Goal: Task Accomplishment & Management: Manage account settings

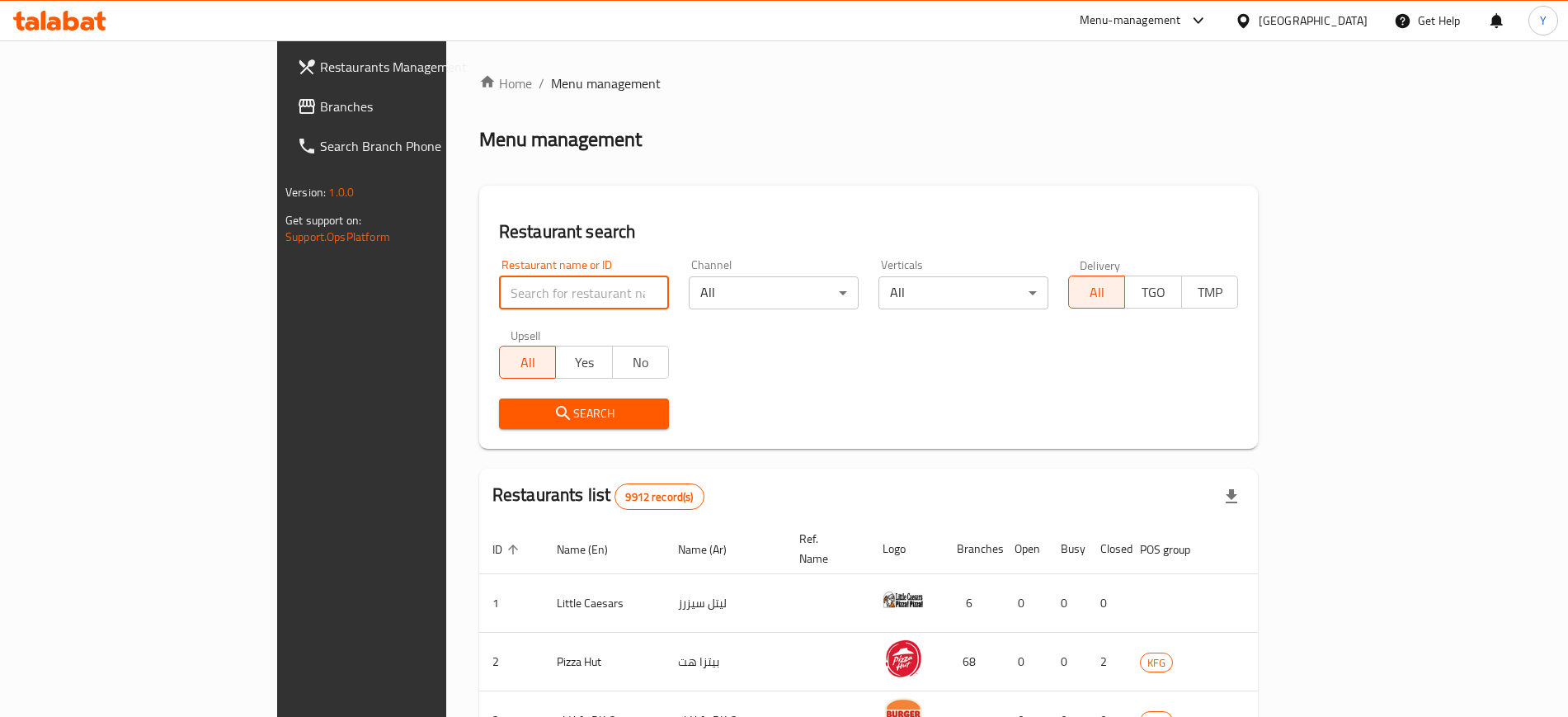
click at [499, 297] on input "search" at bounding box center [584, 293] width 170 height 33
type input "the good"
click button "Search" at bounding box center [584, 413] width 170 height 31
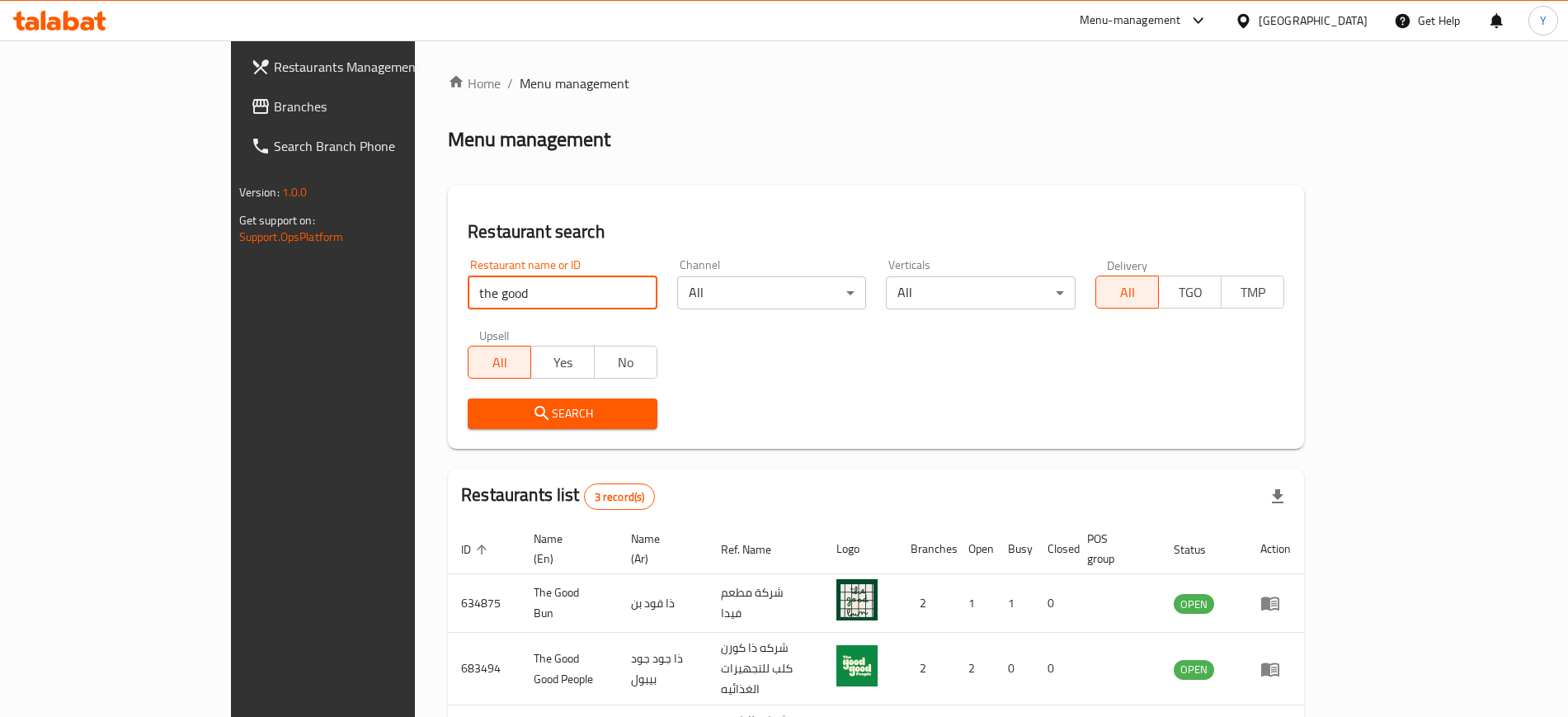
scroll to position [104, 0]
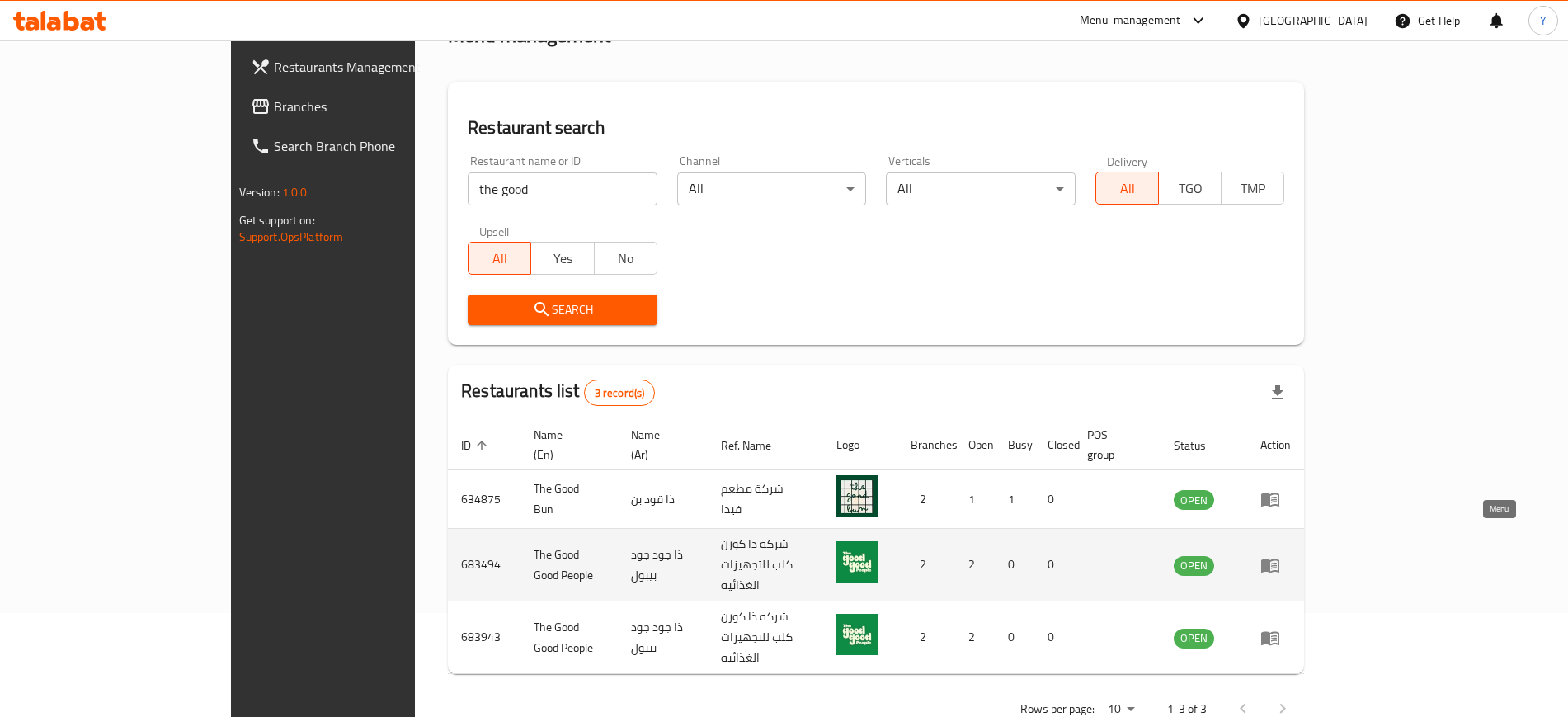
click at [1280, 556] on icon "enhanced table" at bounding box center [1270, 566] width 20 height 20
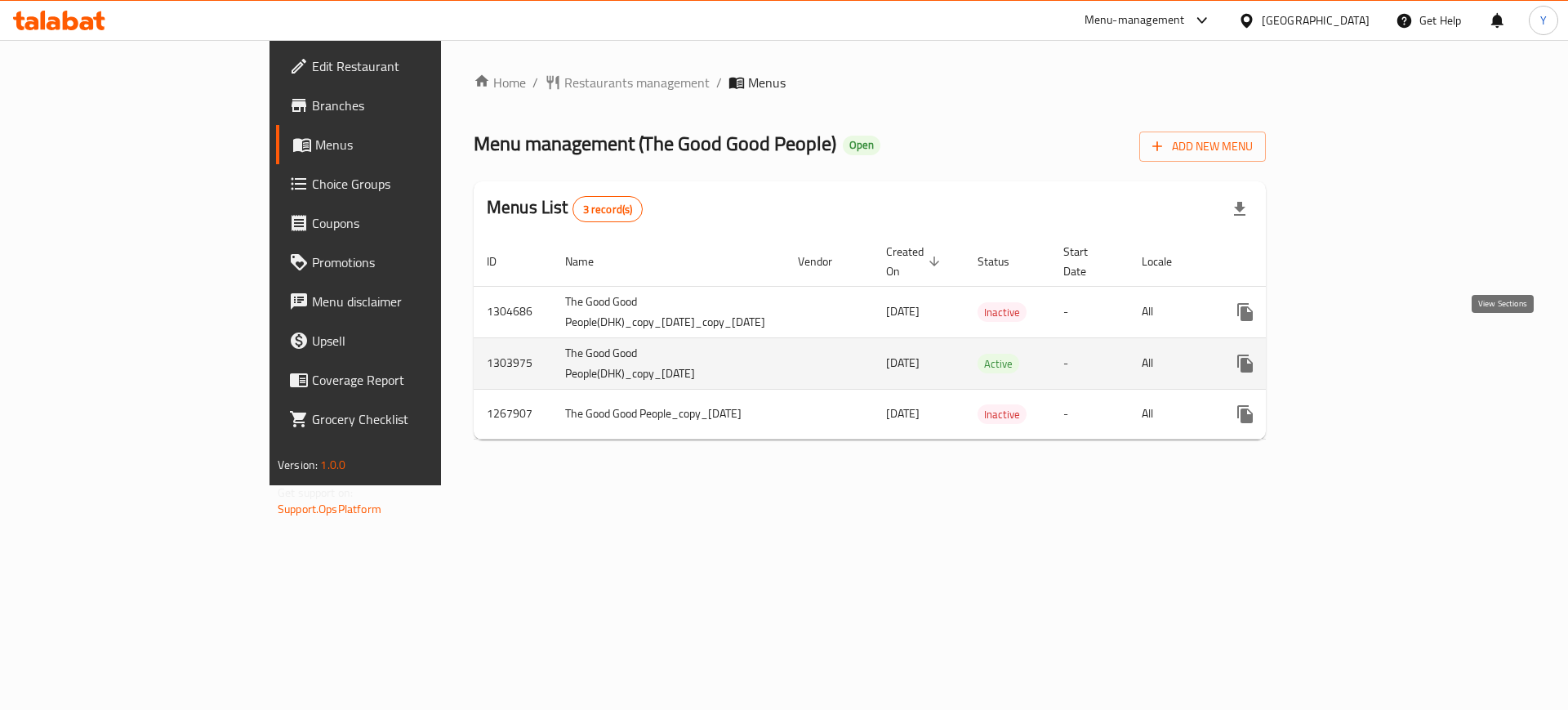
click at [1383, 356] on link "enhanced table" at bounding box center [1363, 364] width 40 height 40
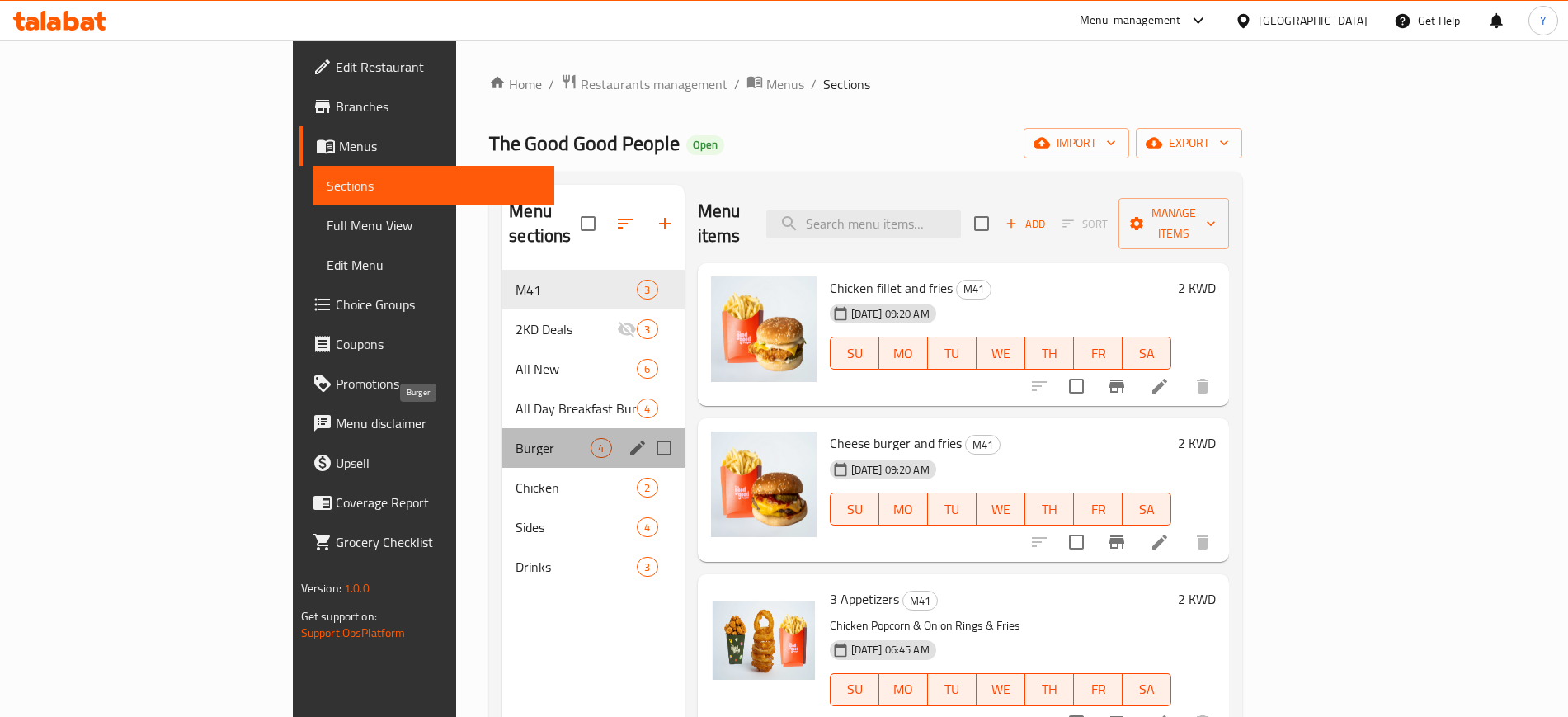
click at [515, 438] on span "Burger" at bounding box center [553, 448] width 75 height 20
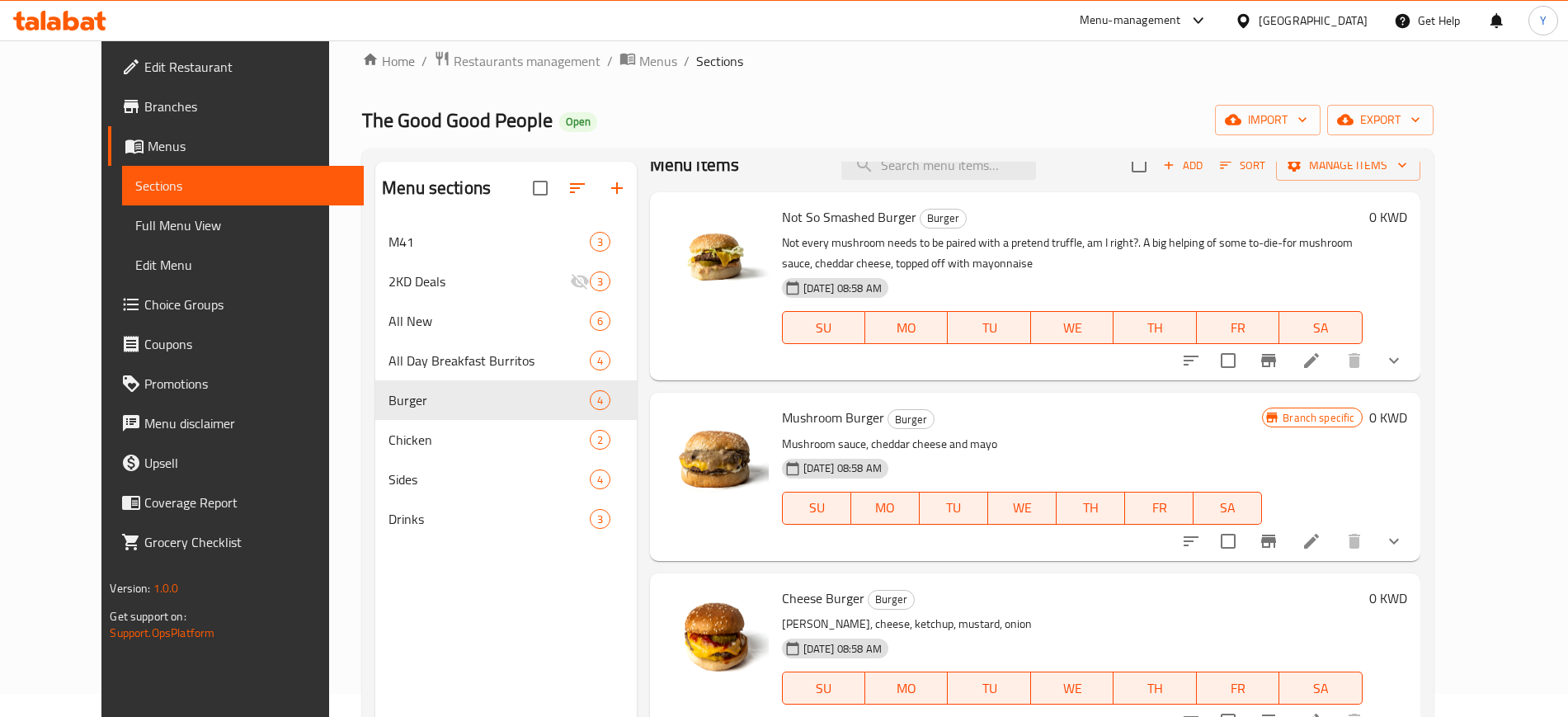
scroll to position [21, 0]
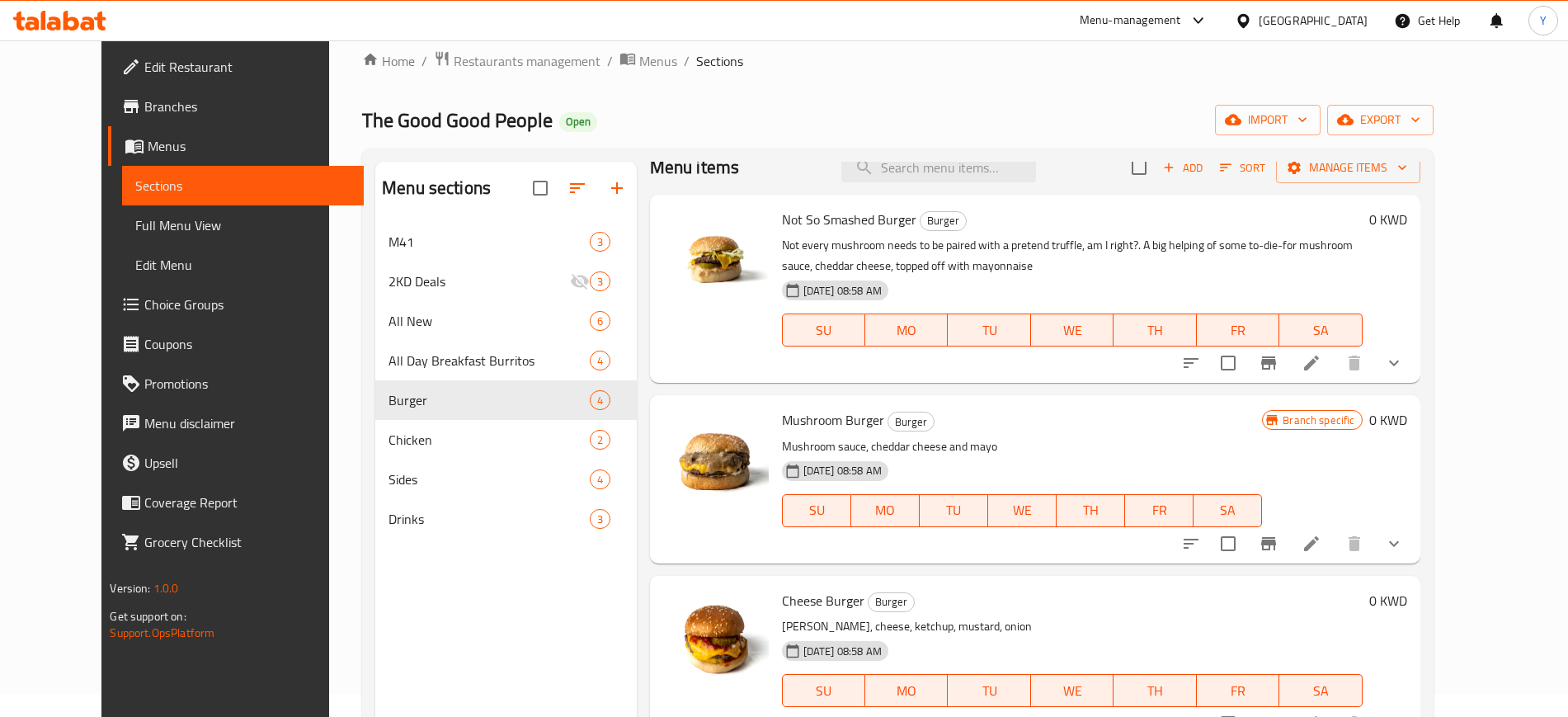
click at [1048, 248] on p "Not every mushroom needs to be paired with a pretend truffle, am I right?. A bi…" at bounding box center [1072, 256] width 580 height 42
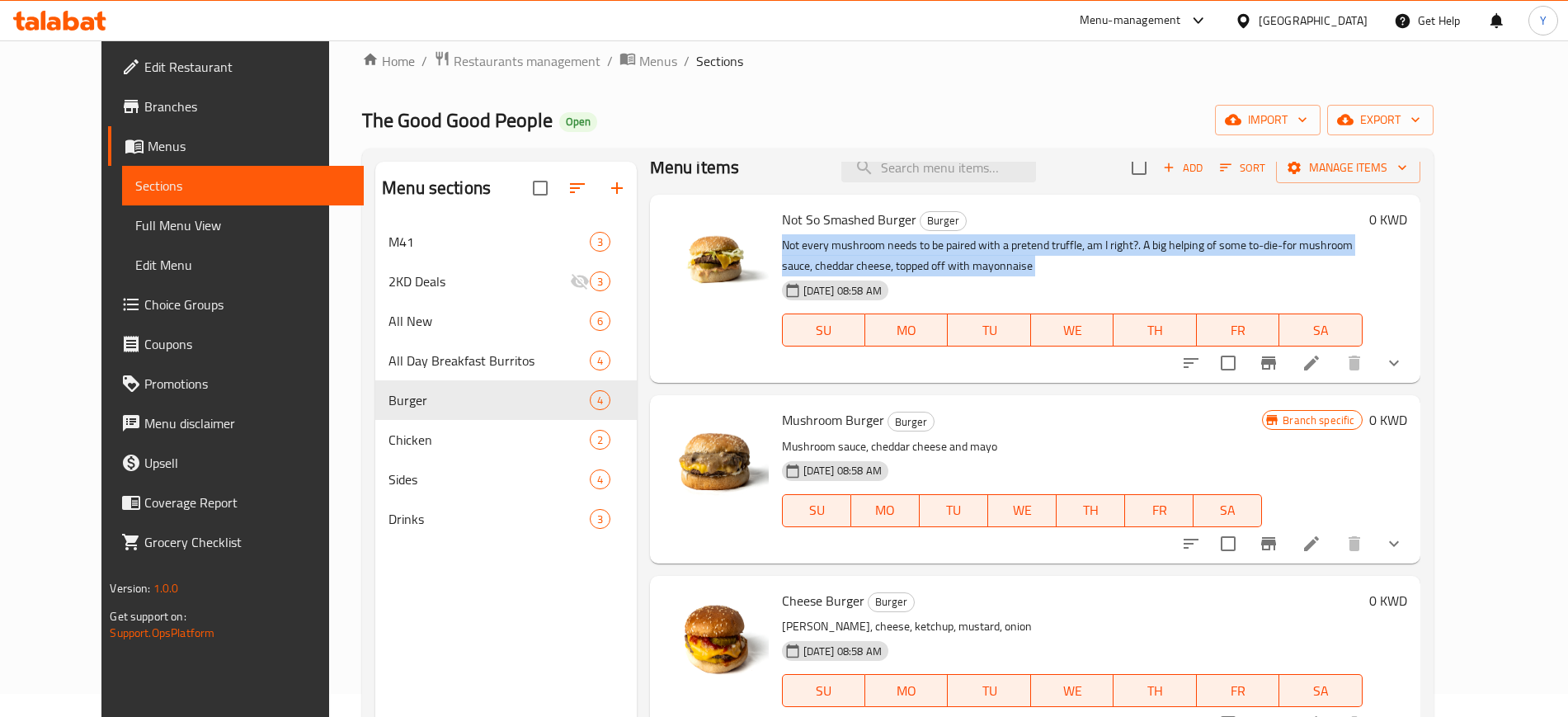
click at [1048, 248] on p "Not every mushroom needs to be paired with a pretend truffle, am I right?. A bi…" at bounding box center [1072, 256] width 580 height 42
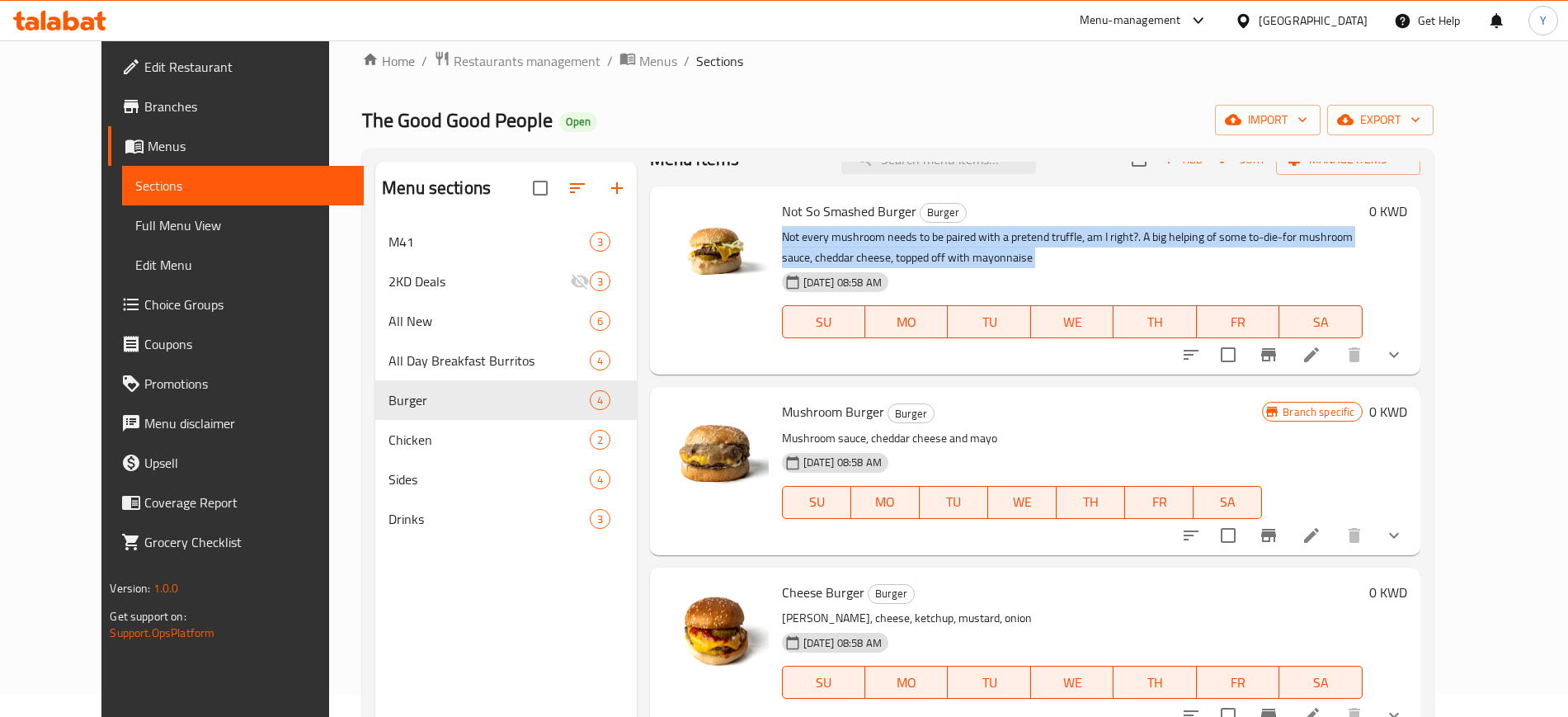
scroll to position [66, 0]
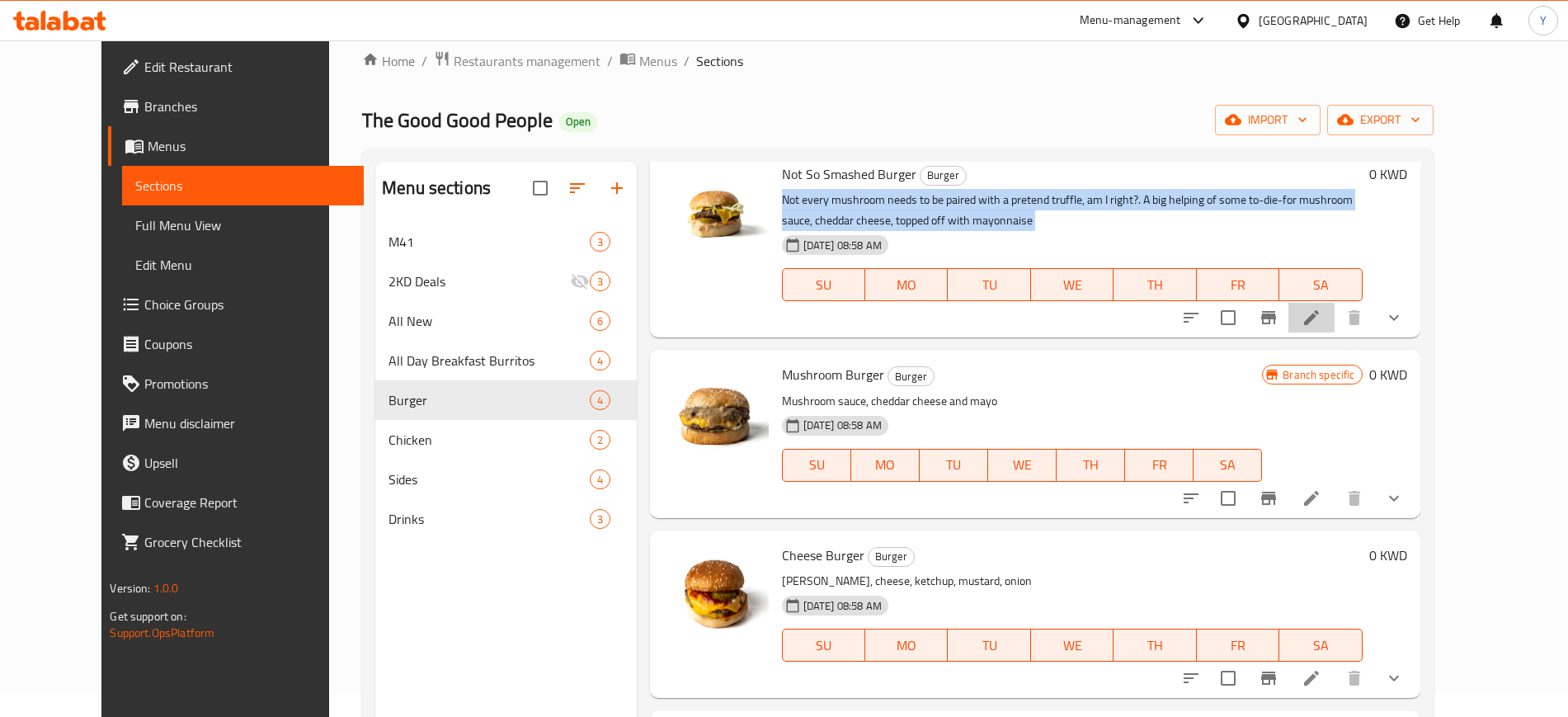
click at [1334, 313] on li at bounding box center [1312, 318] width 47 height 30
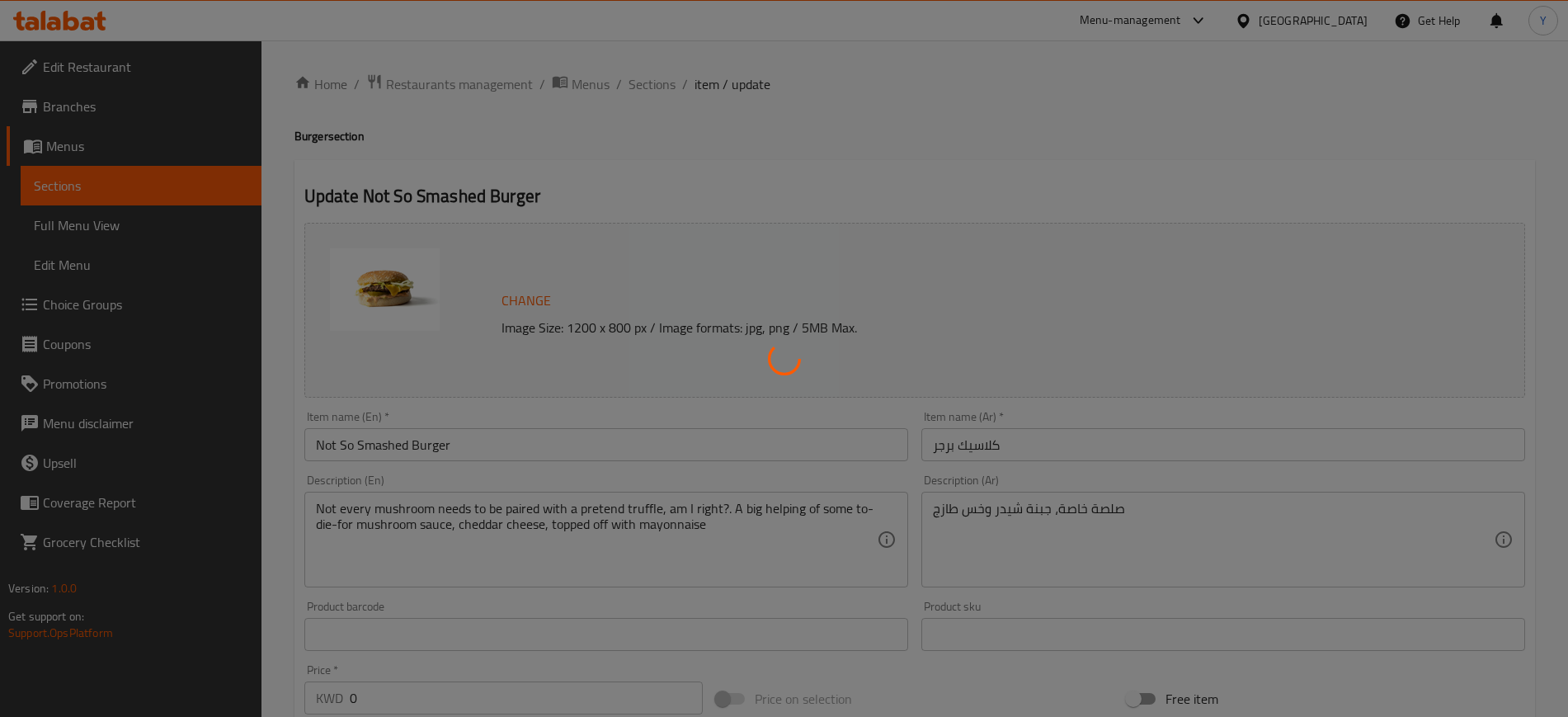
click at [666, 86] on div at bounding box center [784, 358] width 1568 height 717
type input "تخصيص اختيارات برجر"
type input "0"
type input "3"
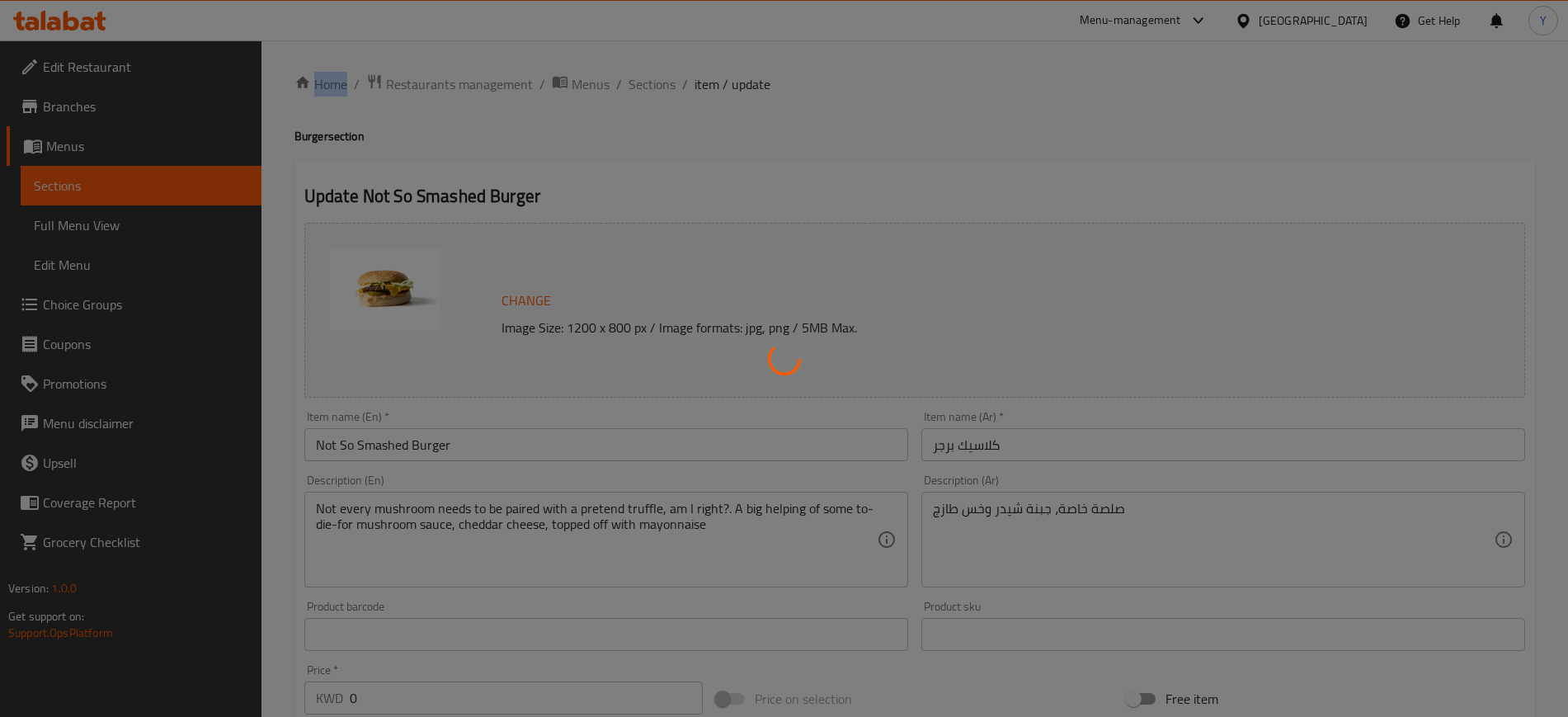
type input "تخصيص اختيارات برجر"
type input "0"
type input "3"
type input "أختر مشروبك"
type input "1"
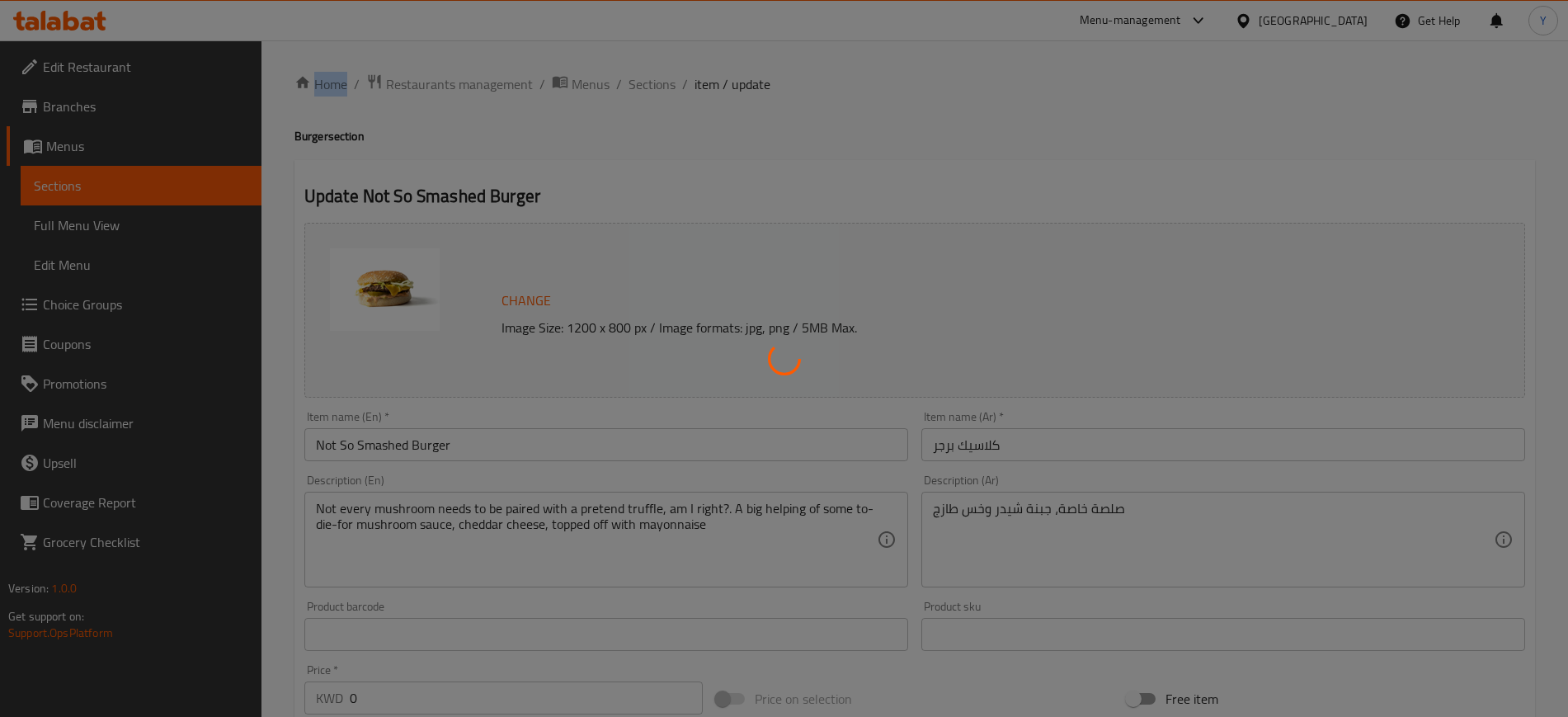
type input "1"
type input "أختر البطاط"
type input "1"
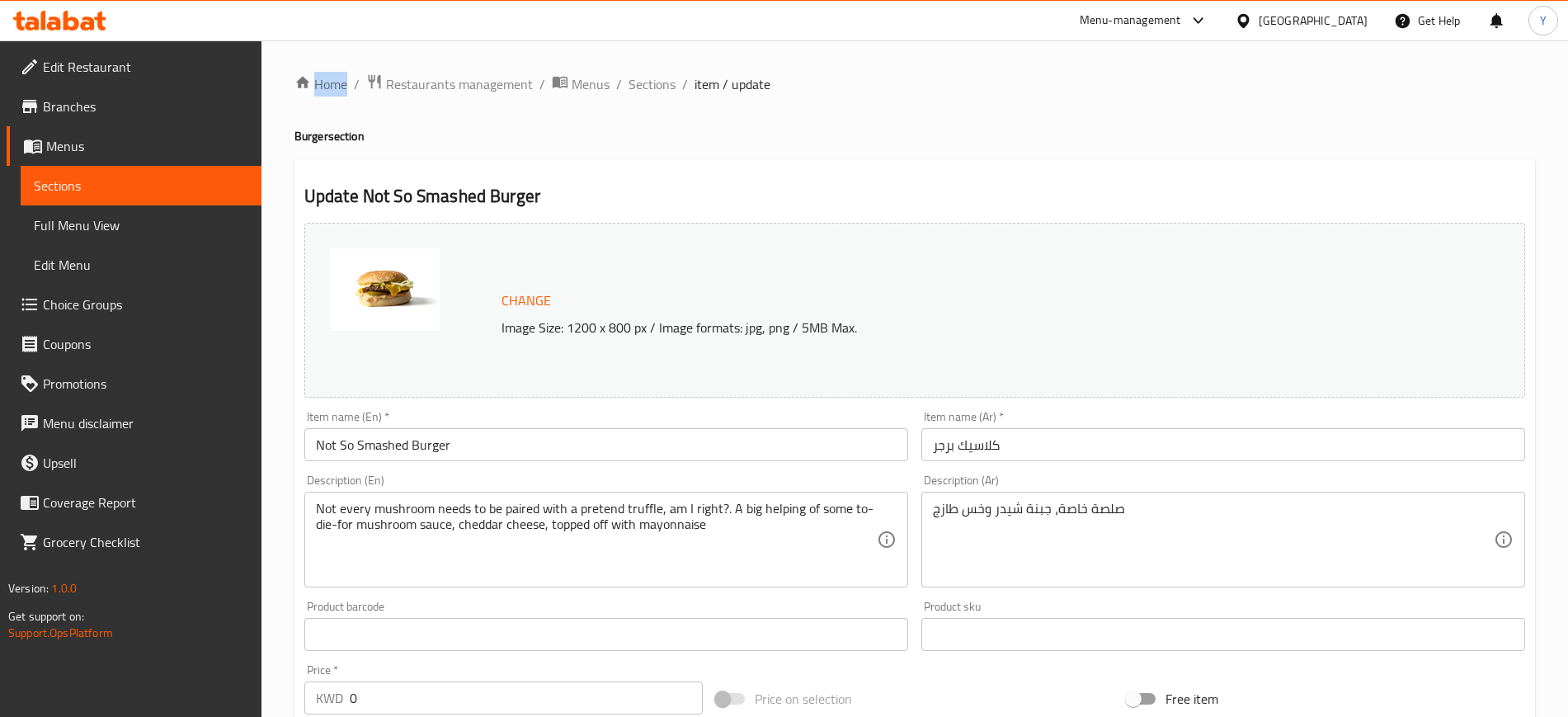
click at [645, 86] on span "Sections" at bounding box center [652, 84] width 47 height 20
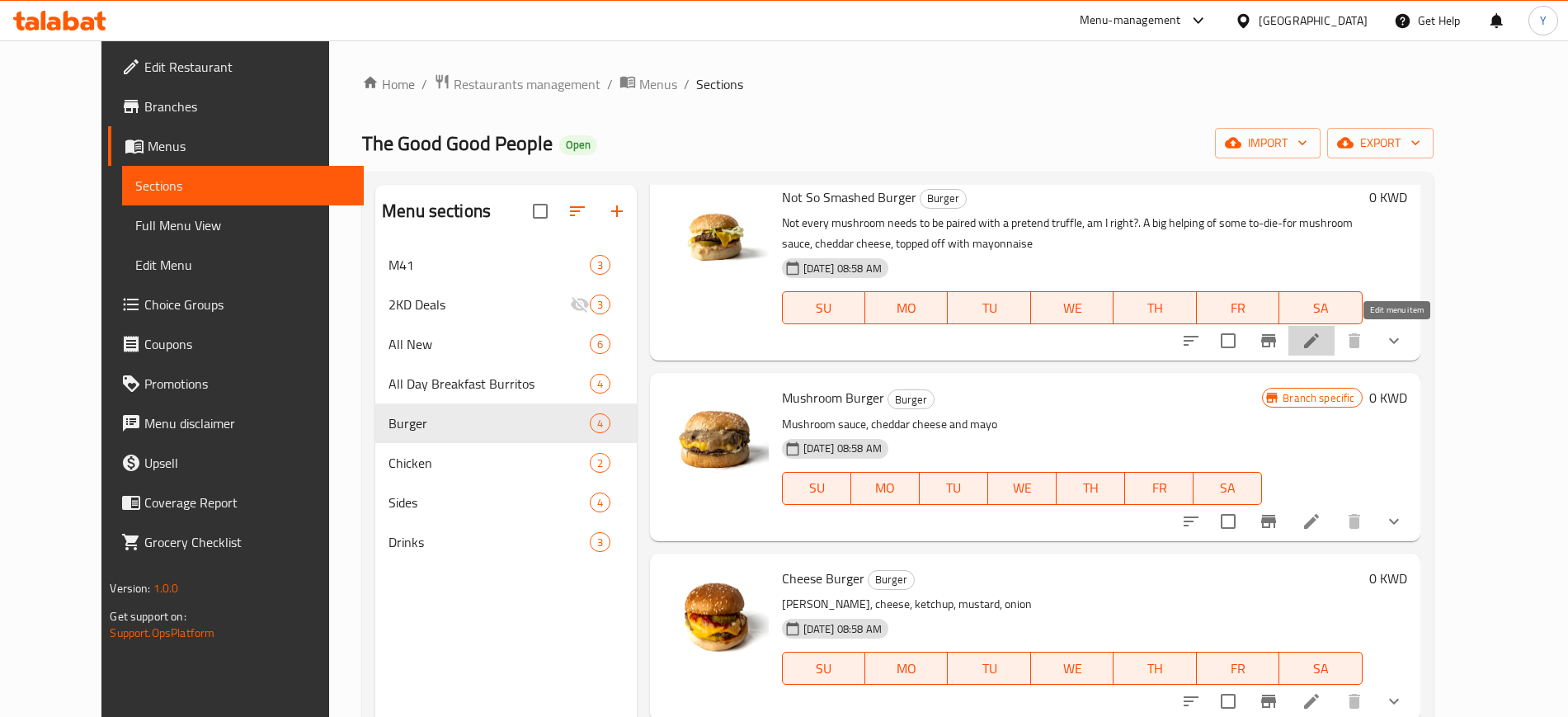
click at [1321, 334] on icon at bounding box center [1312, 341] width 20 height 20
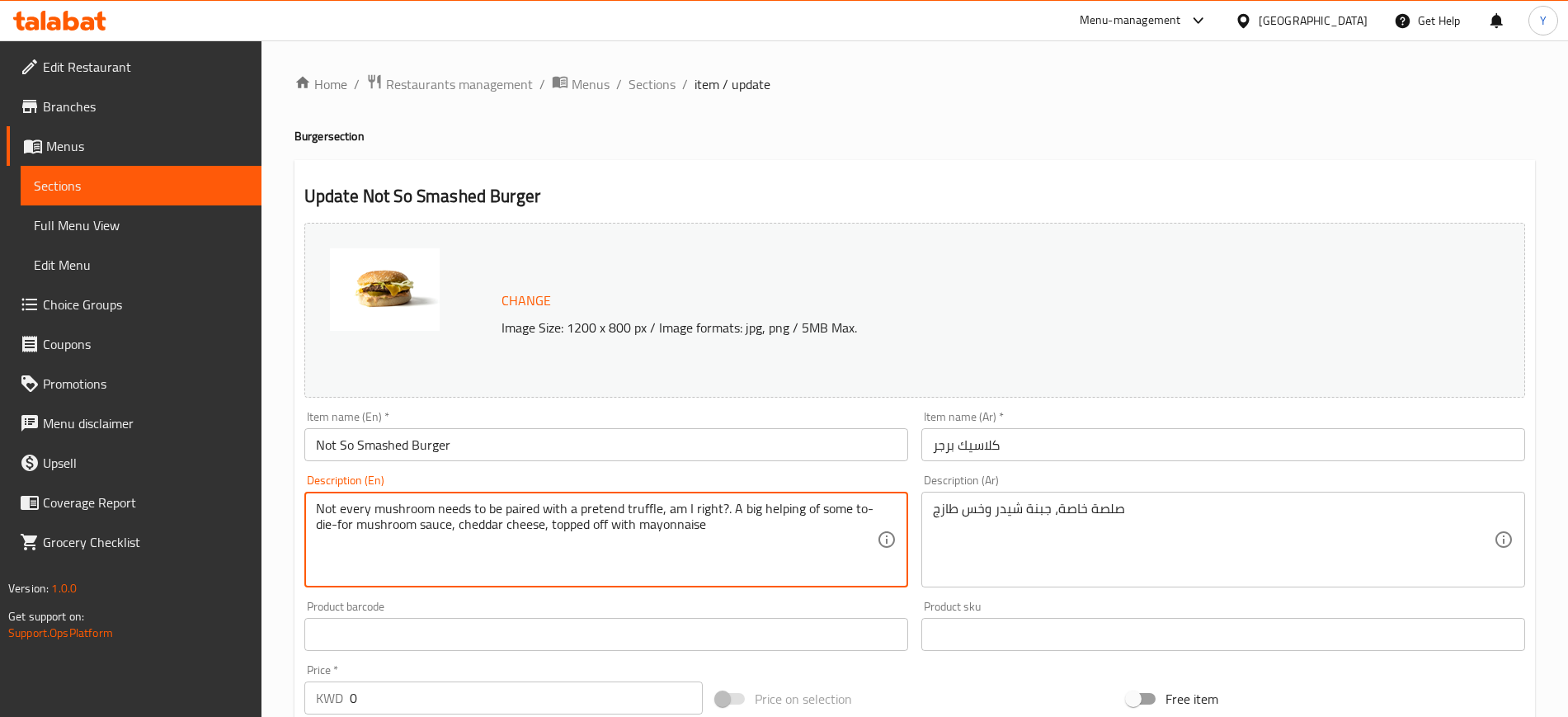
click at [732, 521] on textarea "Not every mushroom needs to be paired with a pretend truffle, am I right?. A bi…" at bounding box center [596, 540] width 561 height 78
click at [767, 569] on textarea "Not every mushroom needs to be paired with a pretend truffle, am I right?. A bi…" at bounding box center [596, 540] width 561 height 78
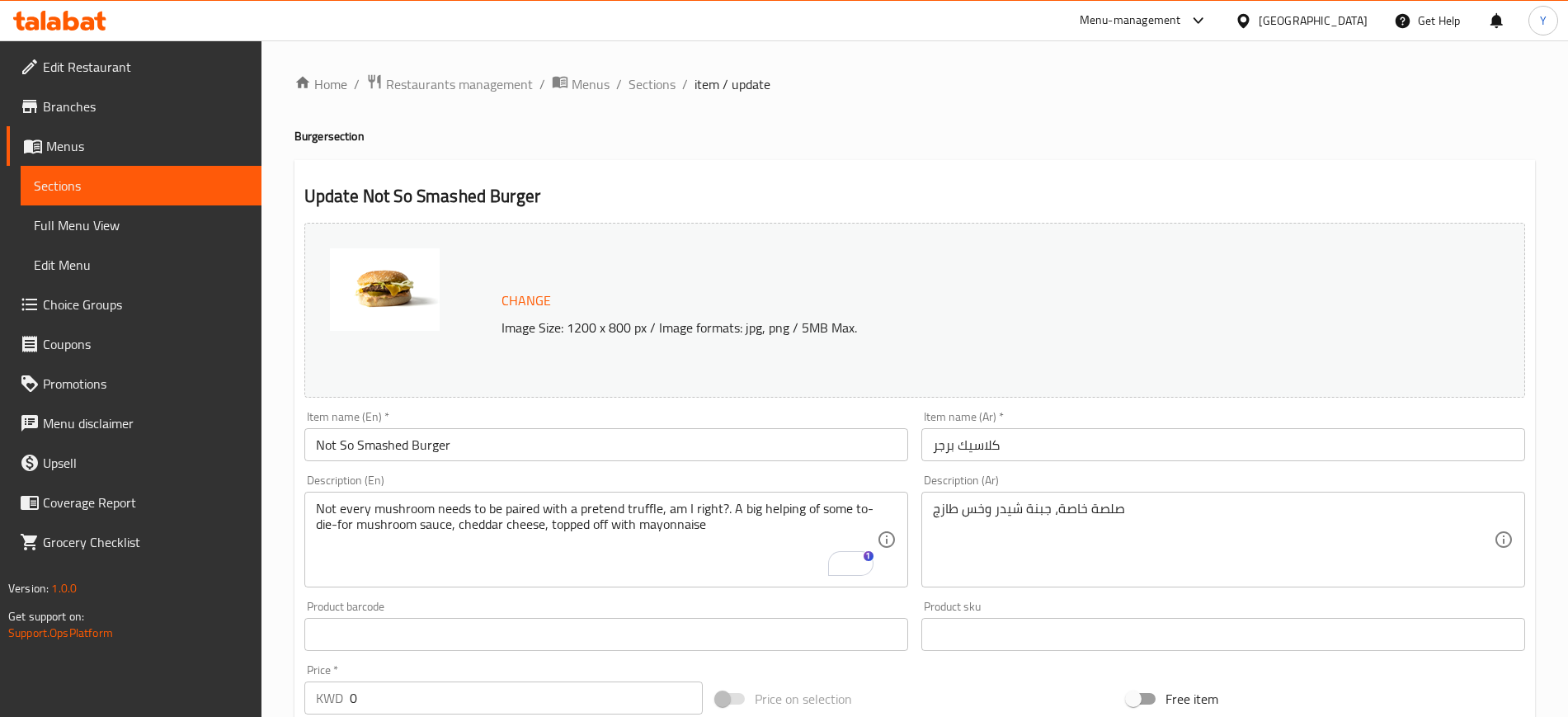
click at [692, 190] on h2 "Update Not So Smashed Burger" at bounding box center [915, 196] width 1220 height 25
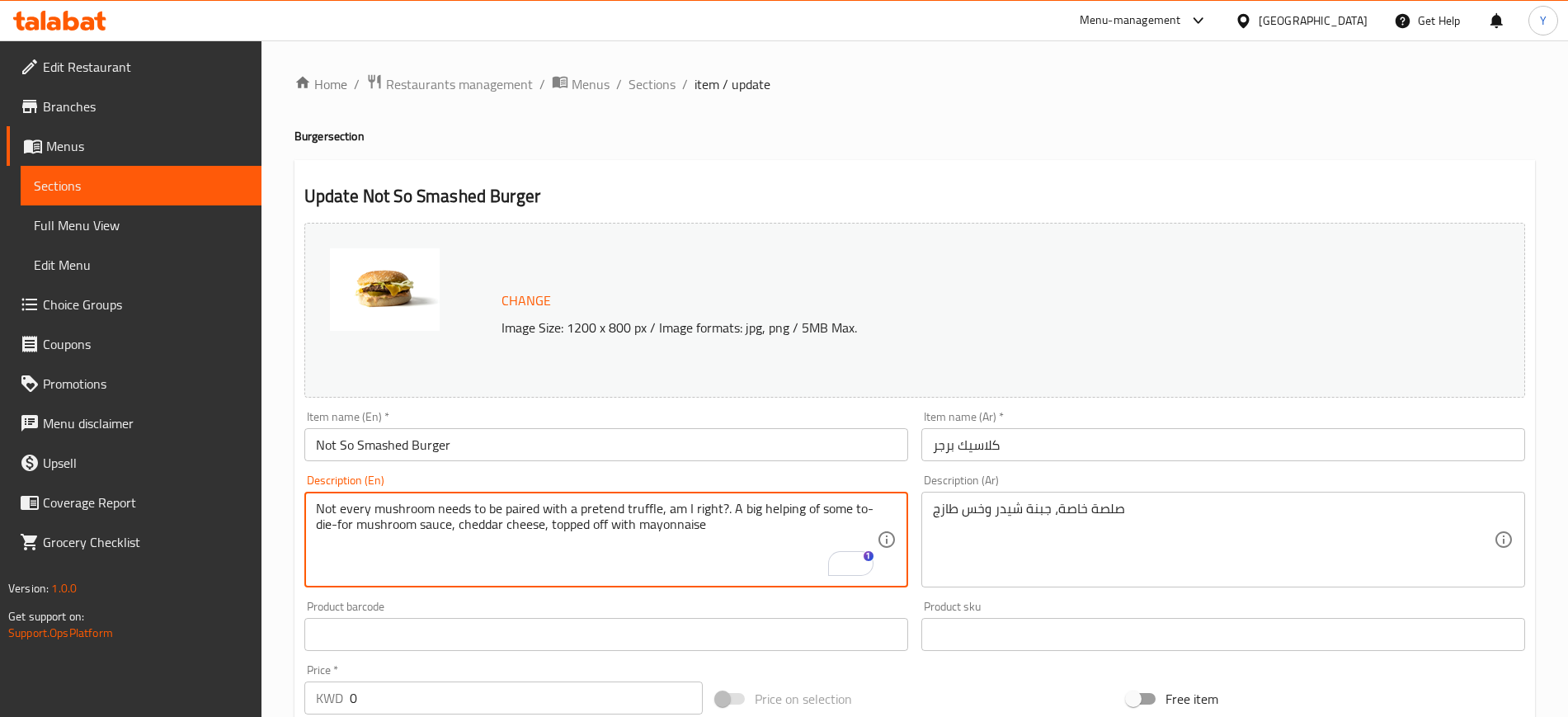
click at [722, 535] on textarea "Not every mushroom needs to be paired with a pretend truffle, am I right?. A bi…" at bounding box center [596, 540] width 561 height 78
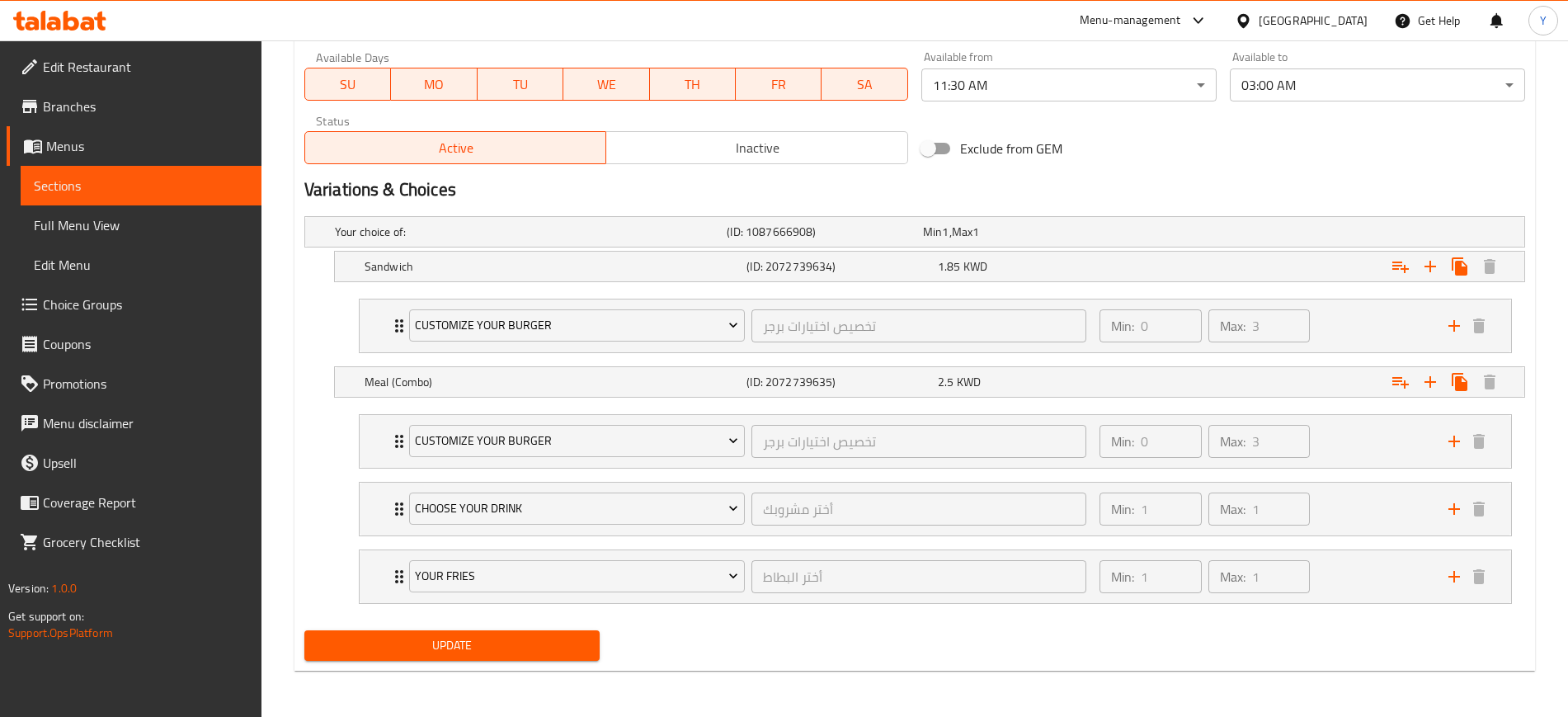
click at [555, 653] on span "Update" at bounding box center [451, 645] width 269 height 21
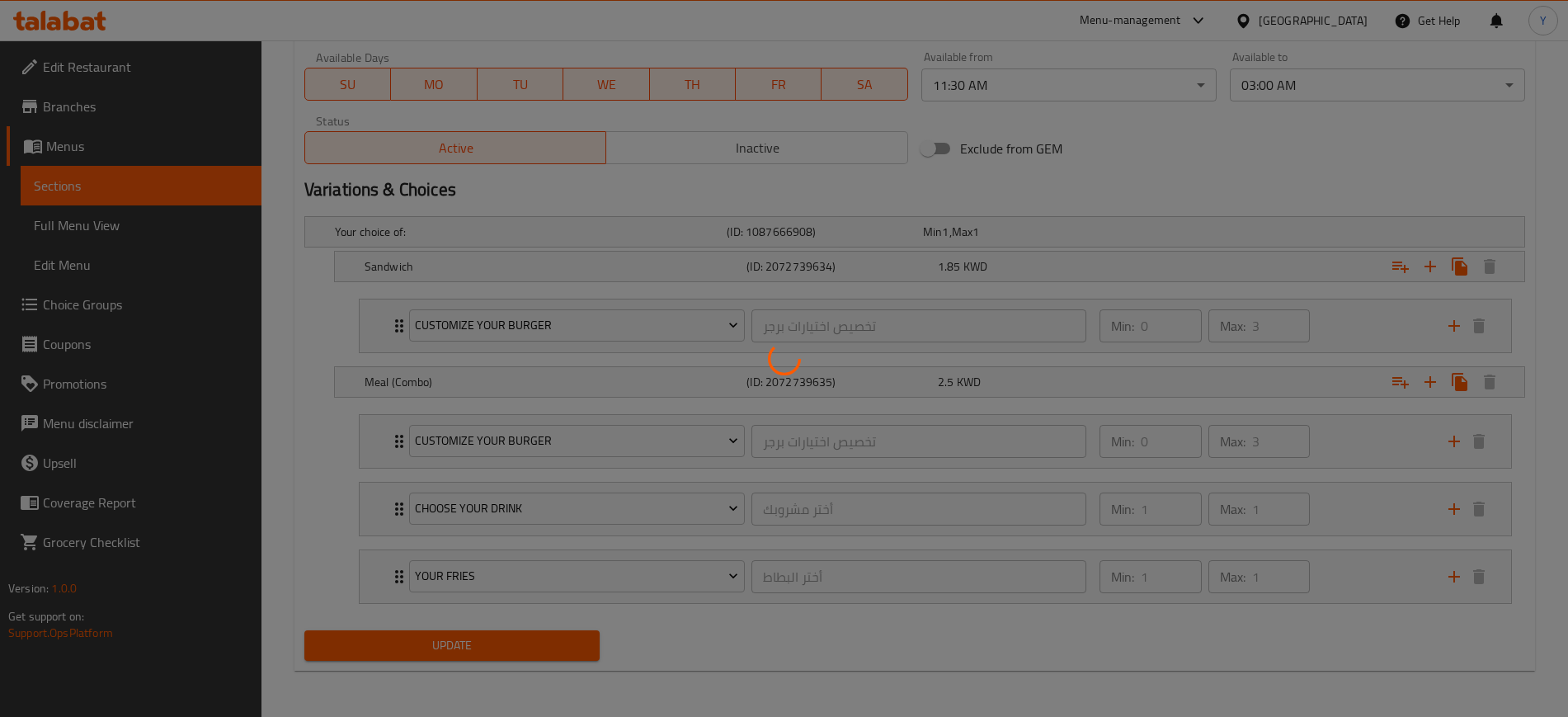
scroll to position [0, 0]
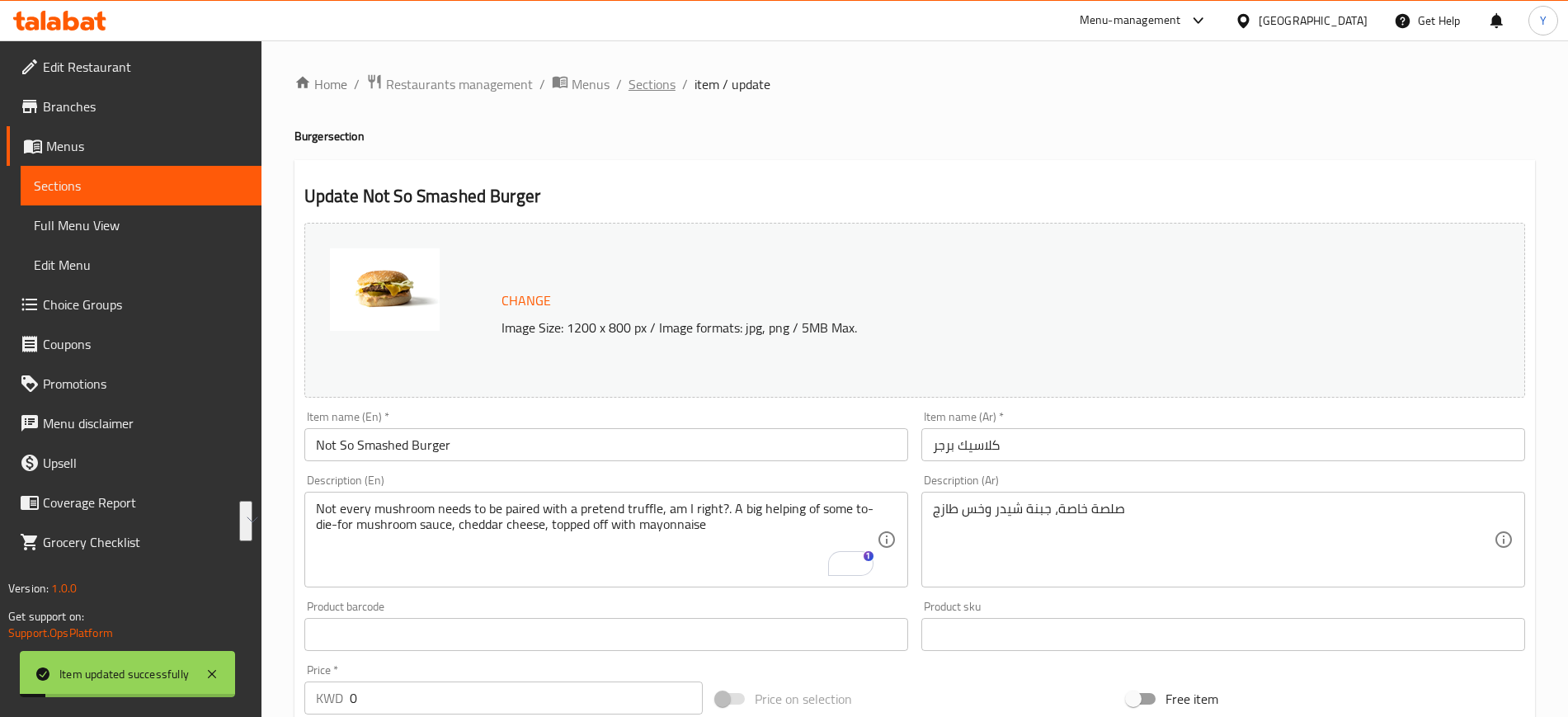
click at [645, 81] on span "Sections" at bounding box center [652, 84] width 47 height 20
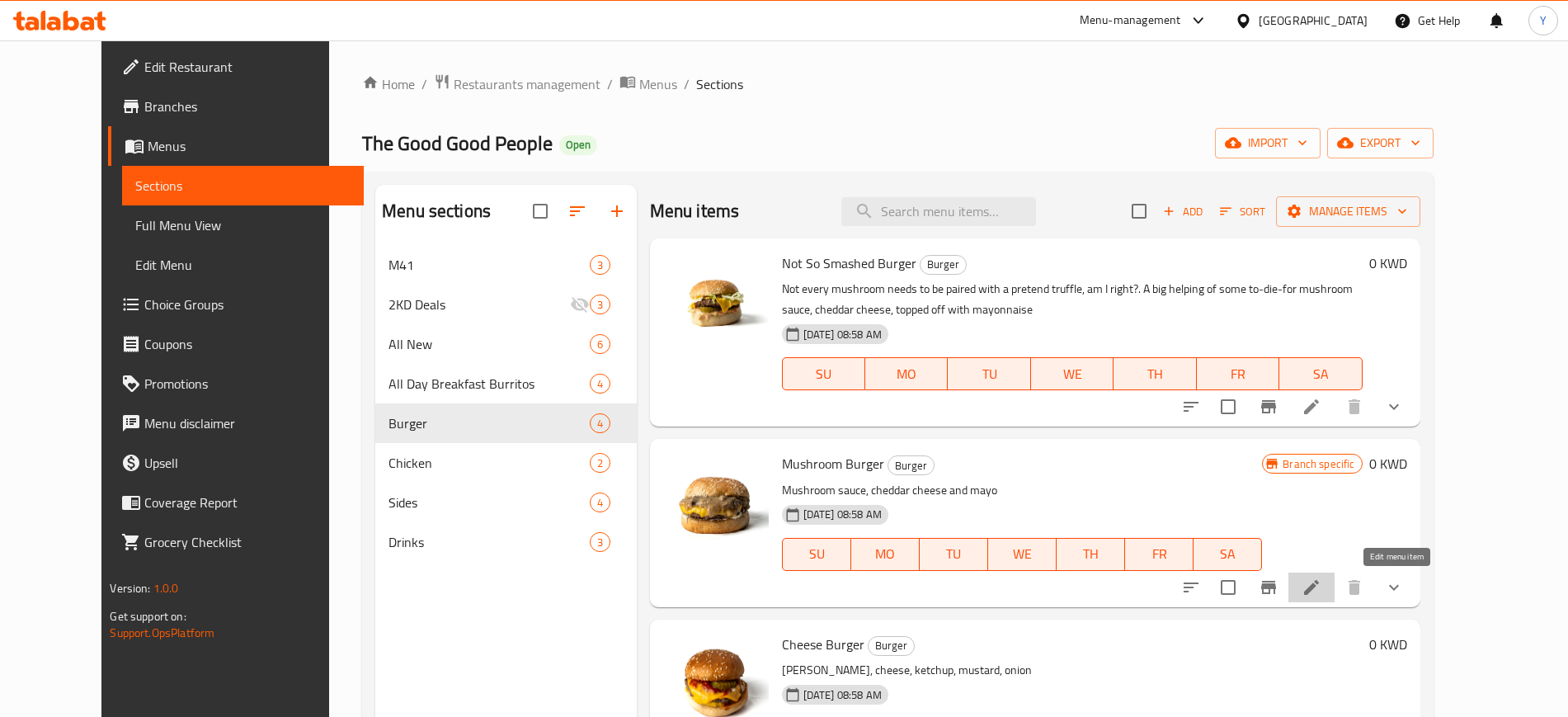
click at [1321, 581] on icon at bounding box center [1312, 587] width 20 height 20
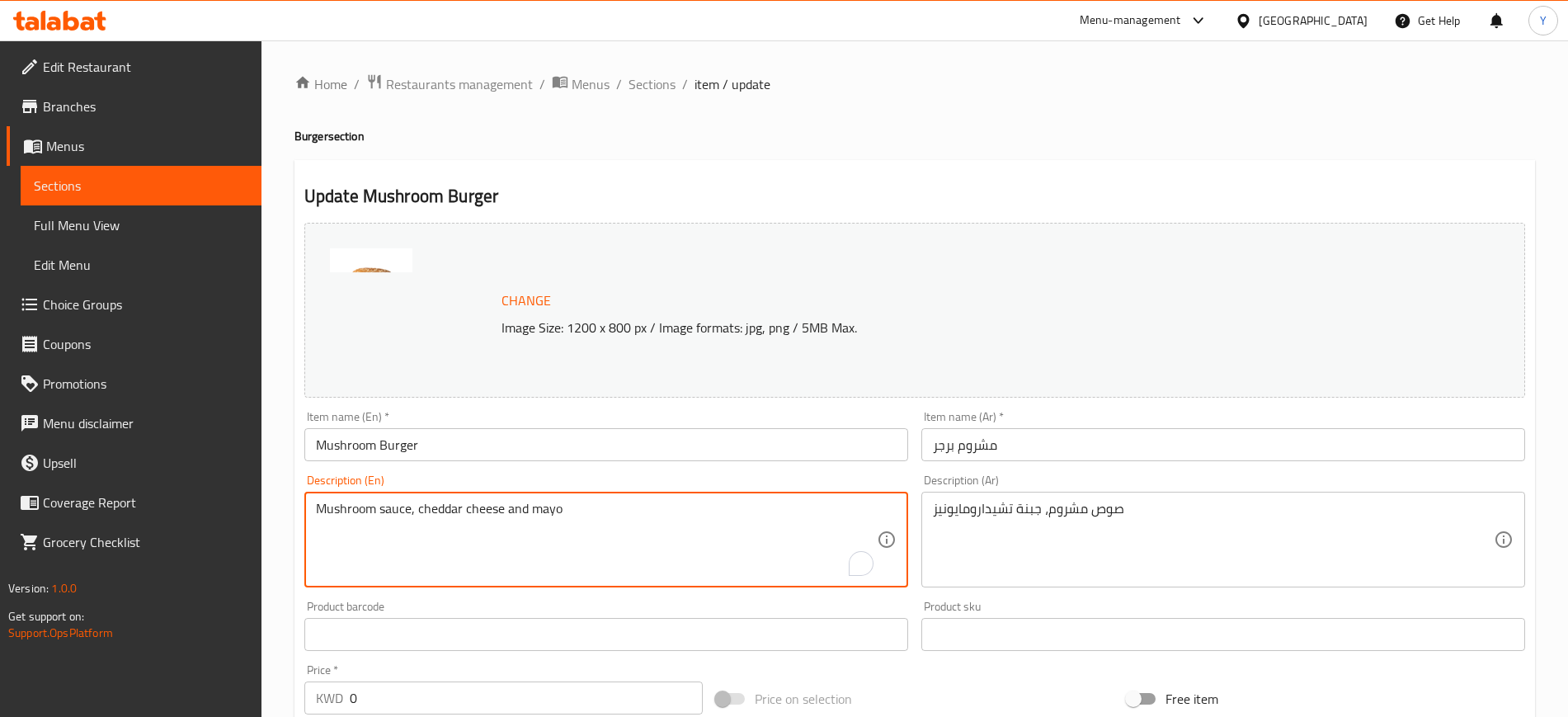
click at [509, 513] on textarea "Mushroom sauce, cheddar cheese and mayo" at bounding box center [596, 540] width 561 height 78
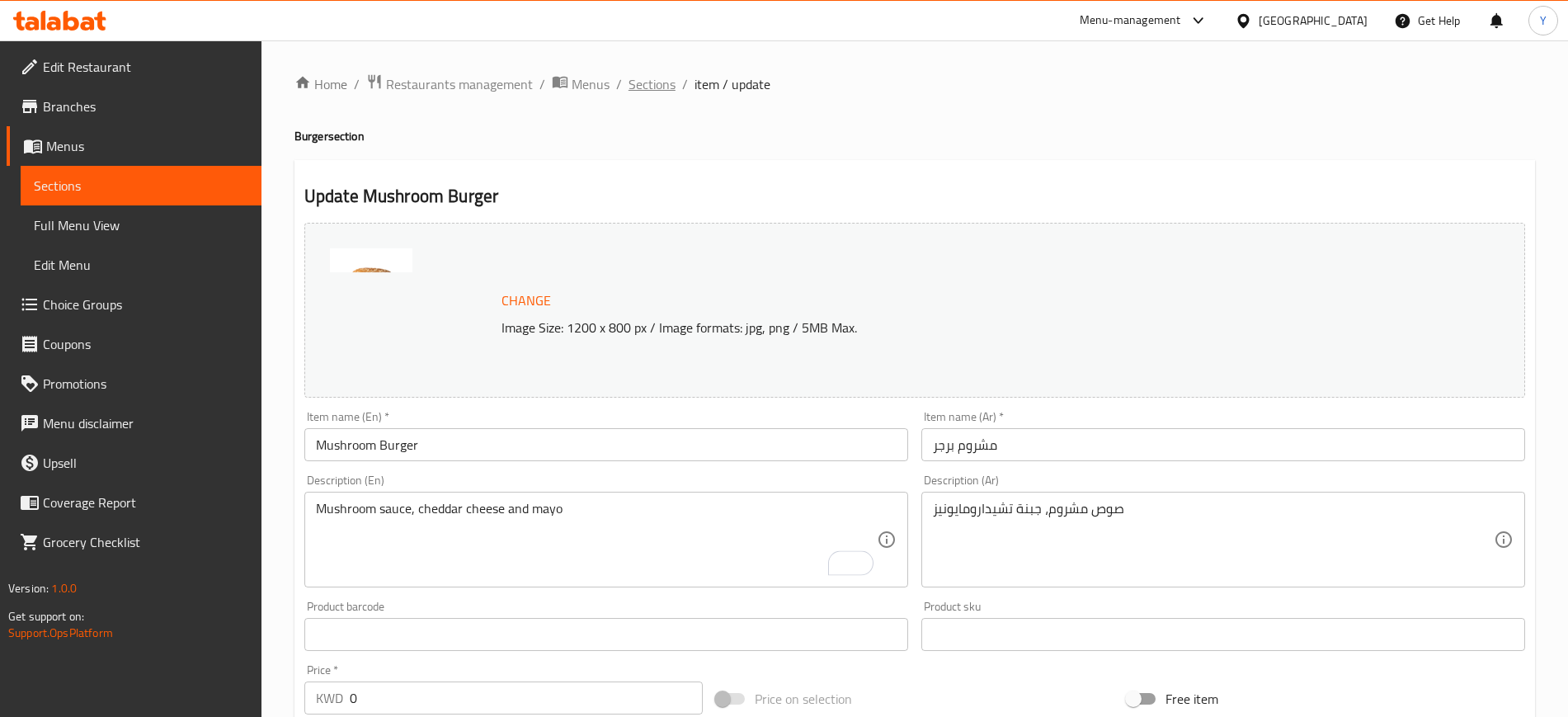
click at [668, 83] on span "Sections" at bounding box center [652, 84] width 47 height 20
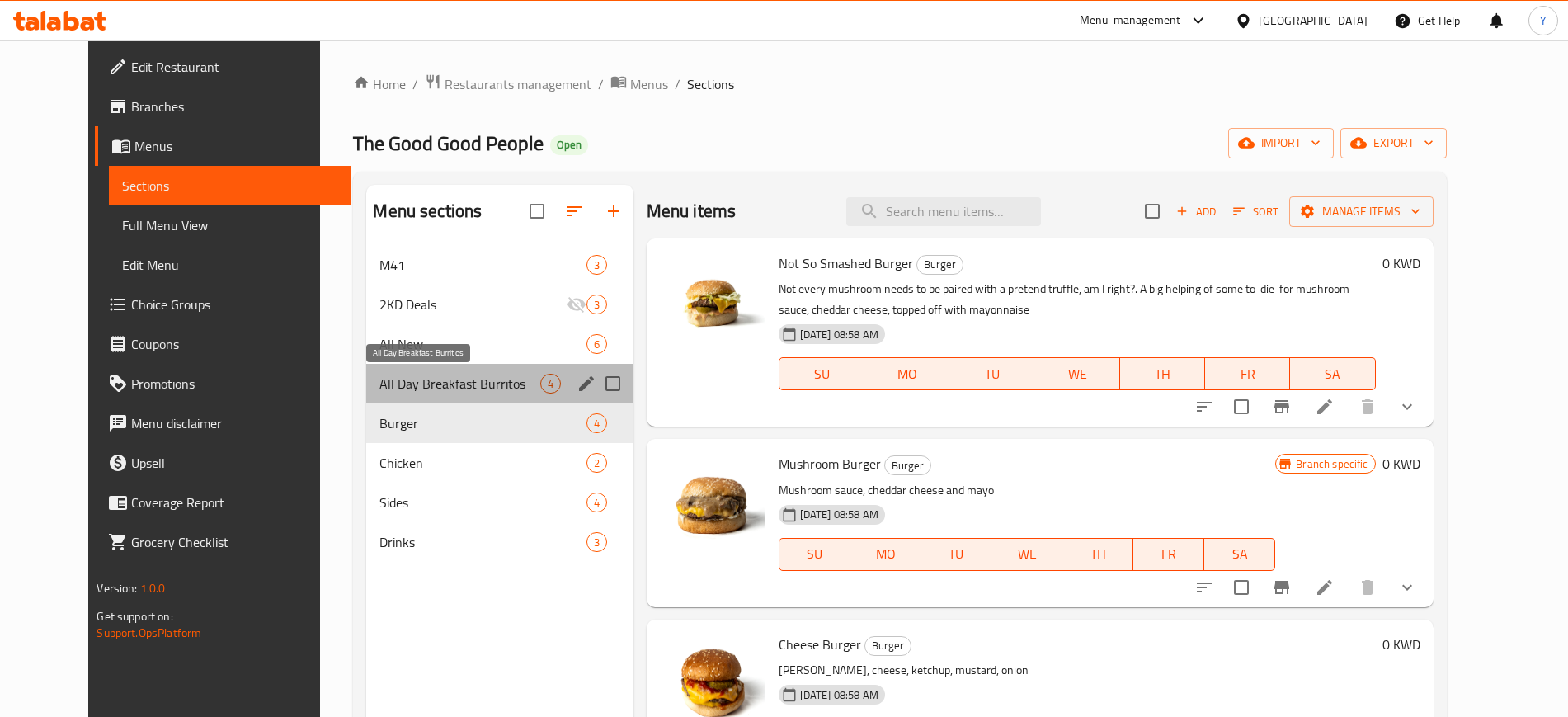
click at [414, 377] on span "All Day Breakfast Burritos" at bounding box center [459, 383] width 160 height 20
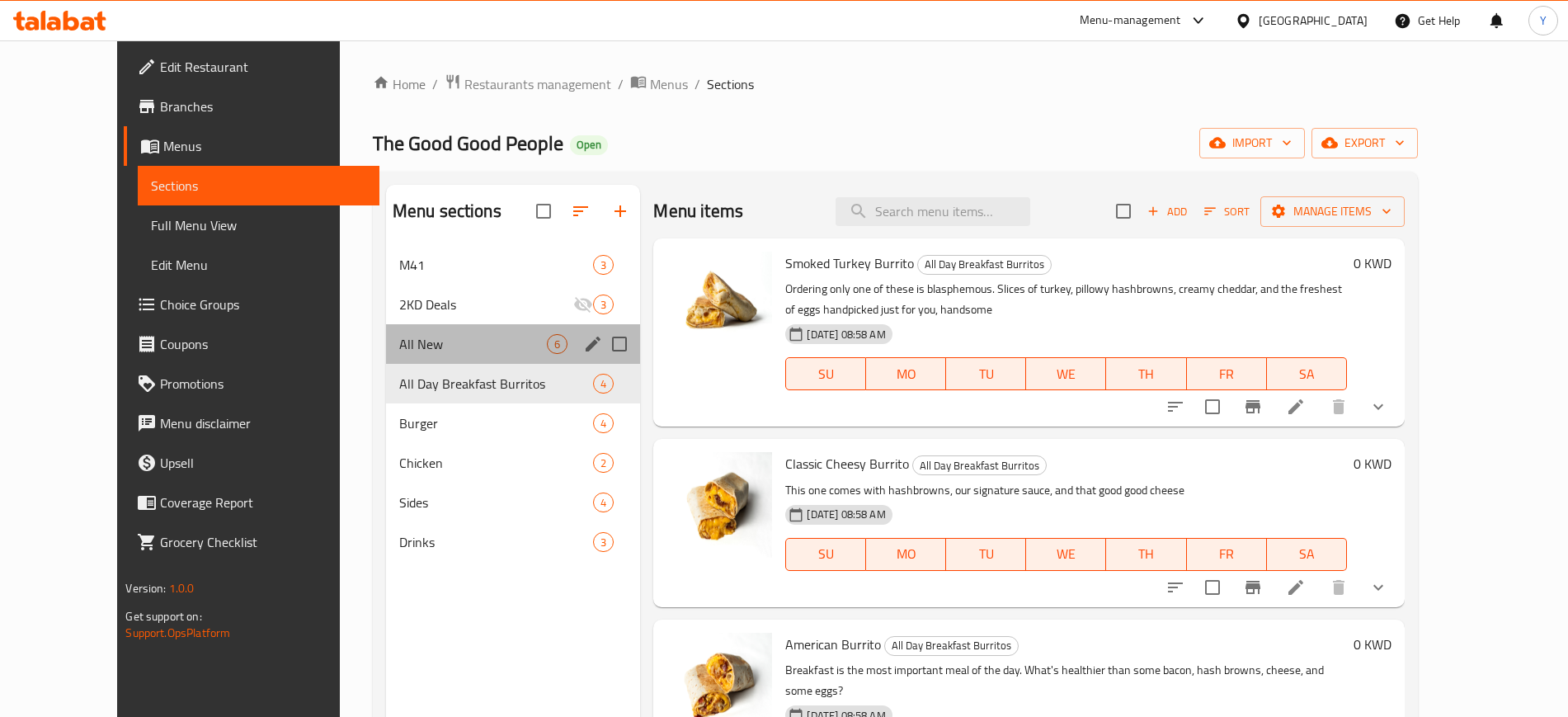
click at [405, 354] on div "All New 6" at bounding box center [513, 344] width 255 height 40
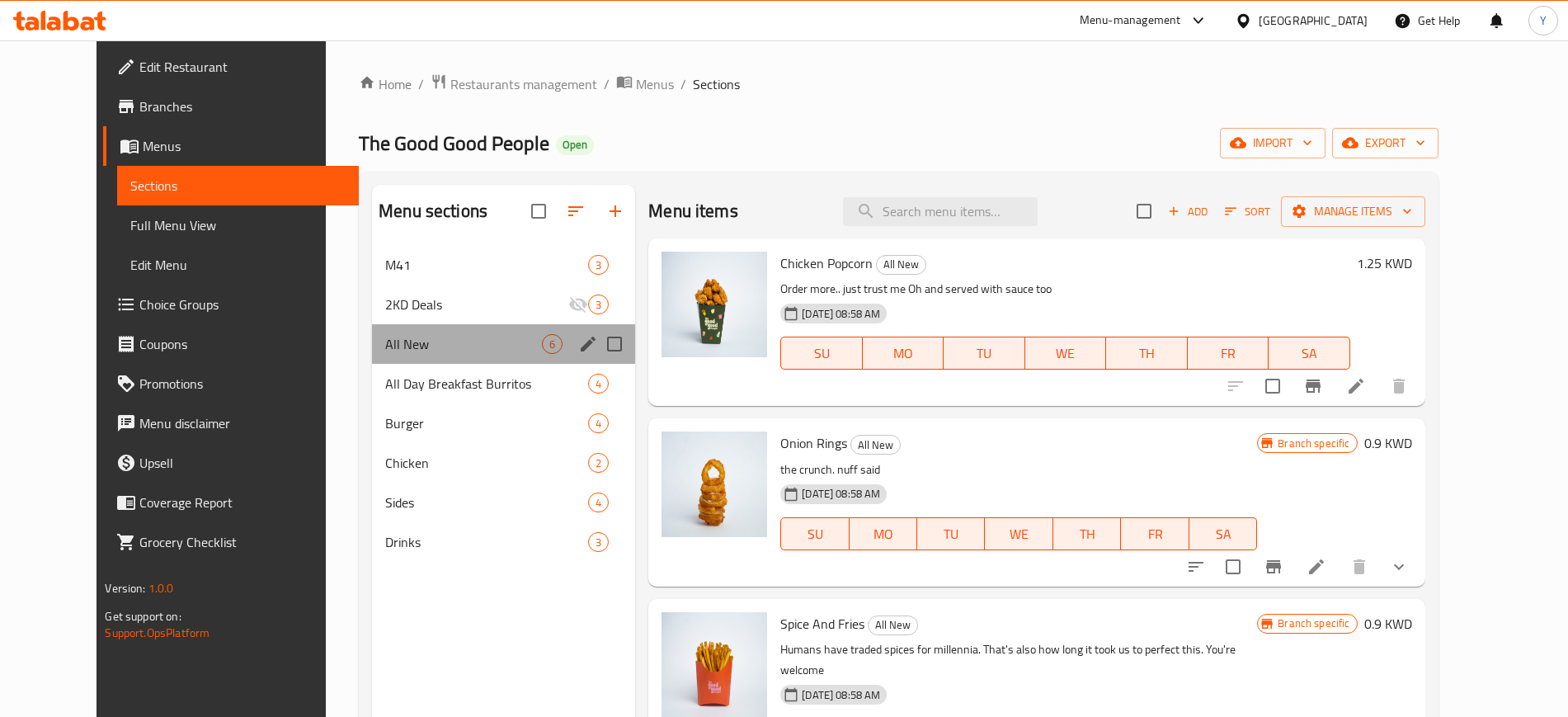
click at [405, 354] on div "All New 6" at bounding box center [503, 344] width 263 height 40
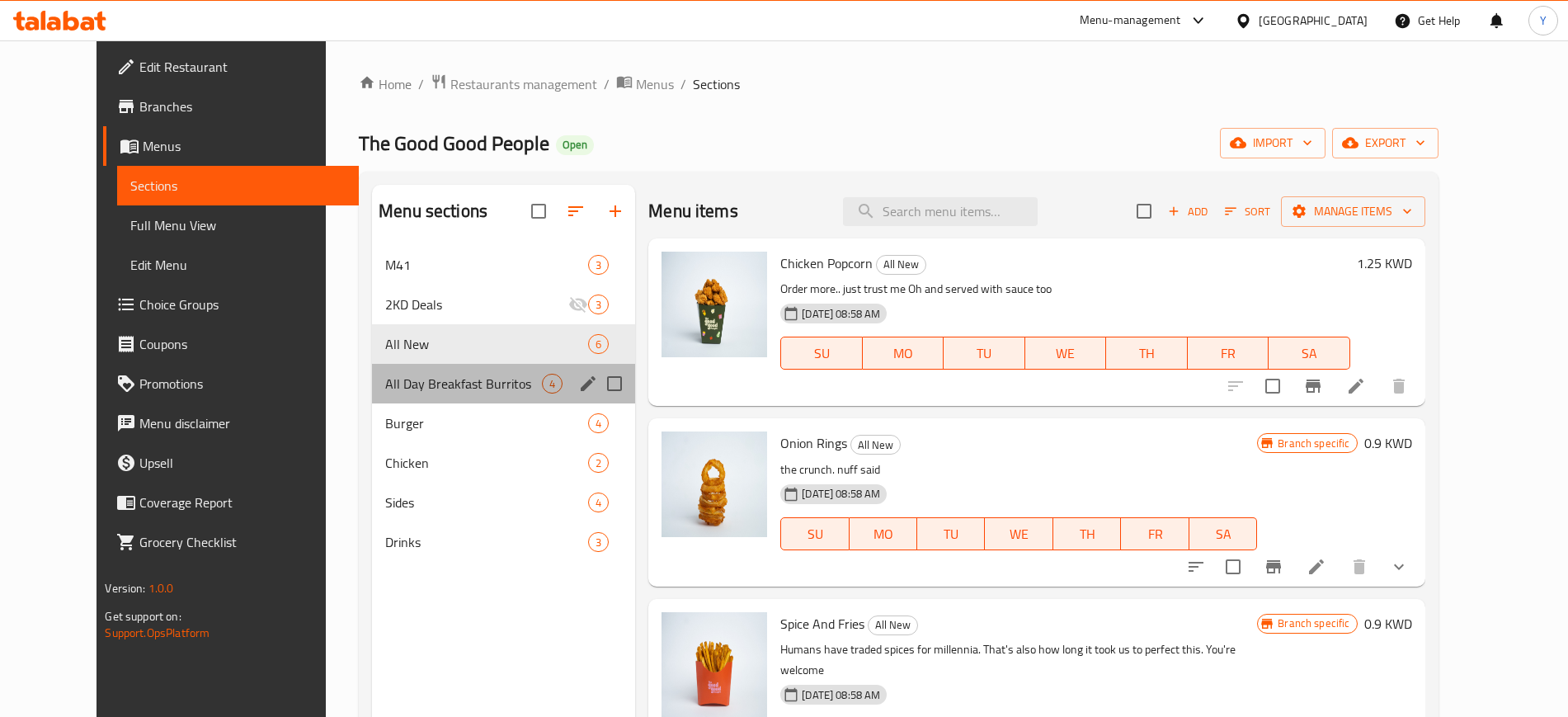
click at [404, 393] on div "All Day Breakfast Burritos 4" at bounding box center [503, 384] width 263 height 40
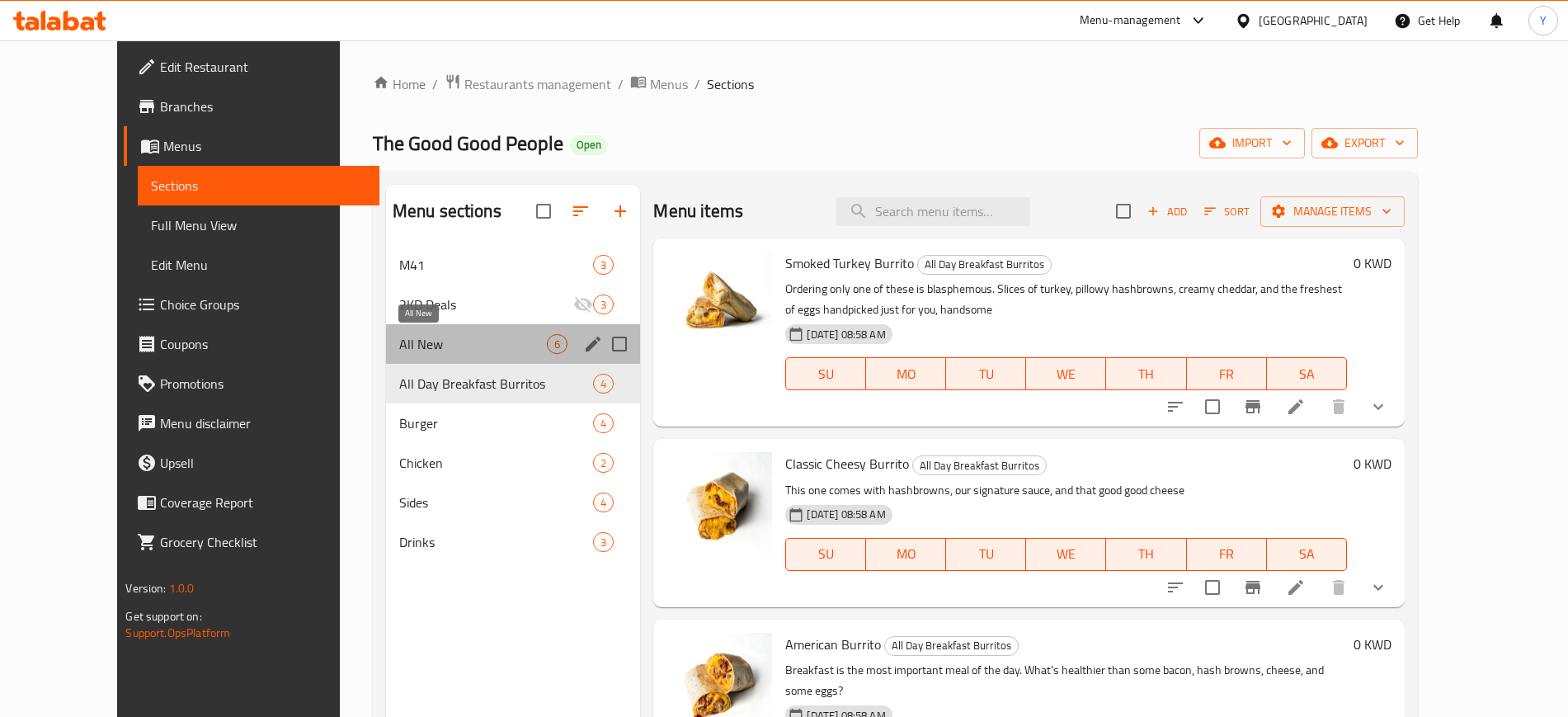
click at [413, 339] on span "All New" at bounding box center [473, 344] width 149 height 20
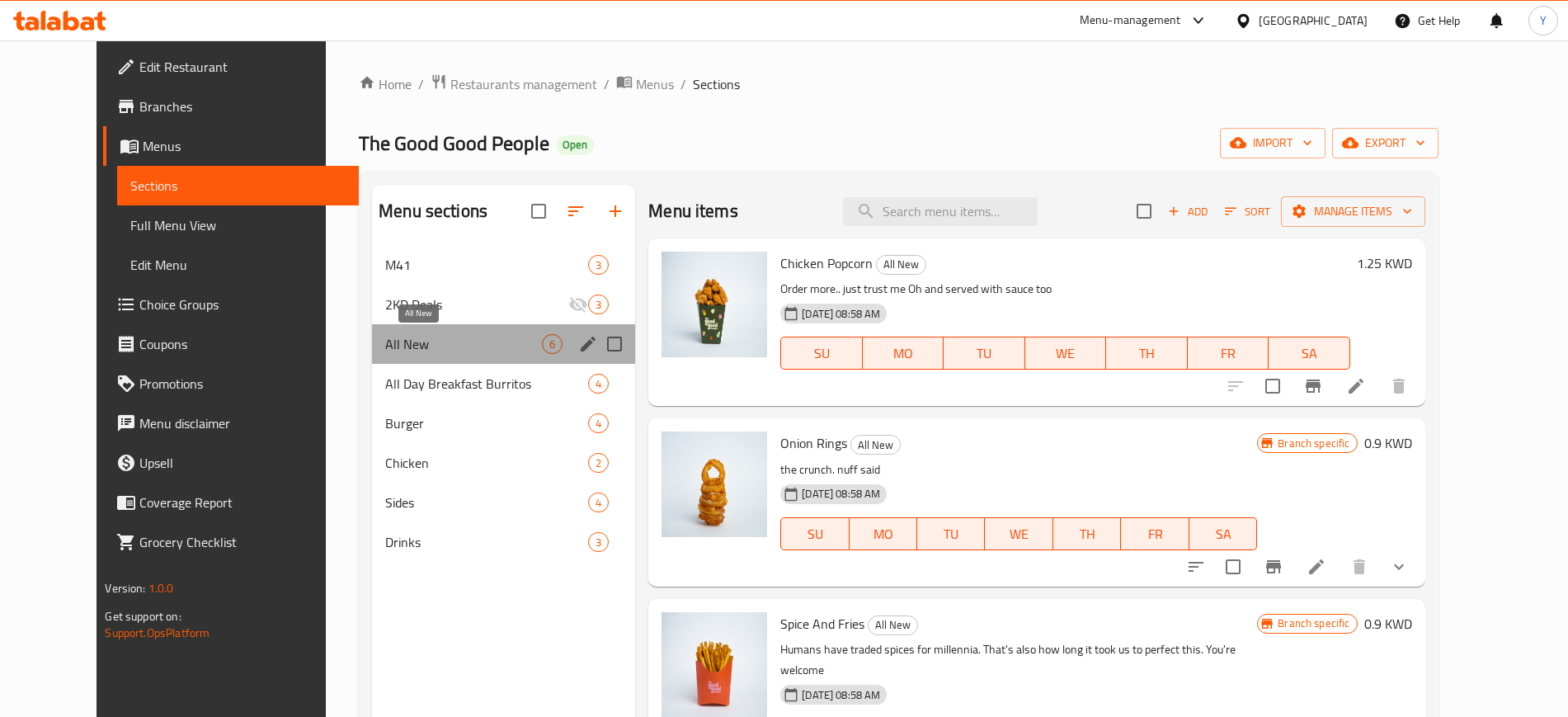
click at [413, 339] on span "All New" at bounding box center [463, 344] width 156 height 20
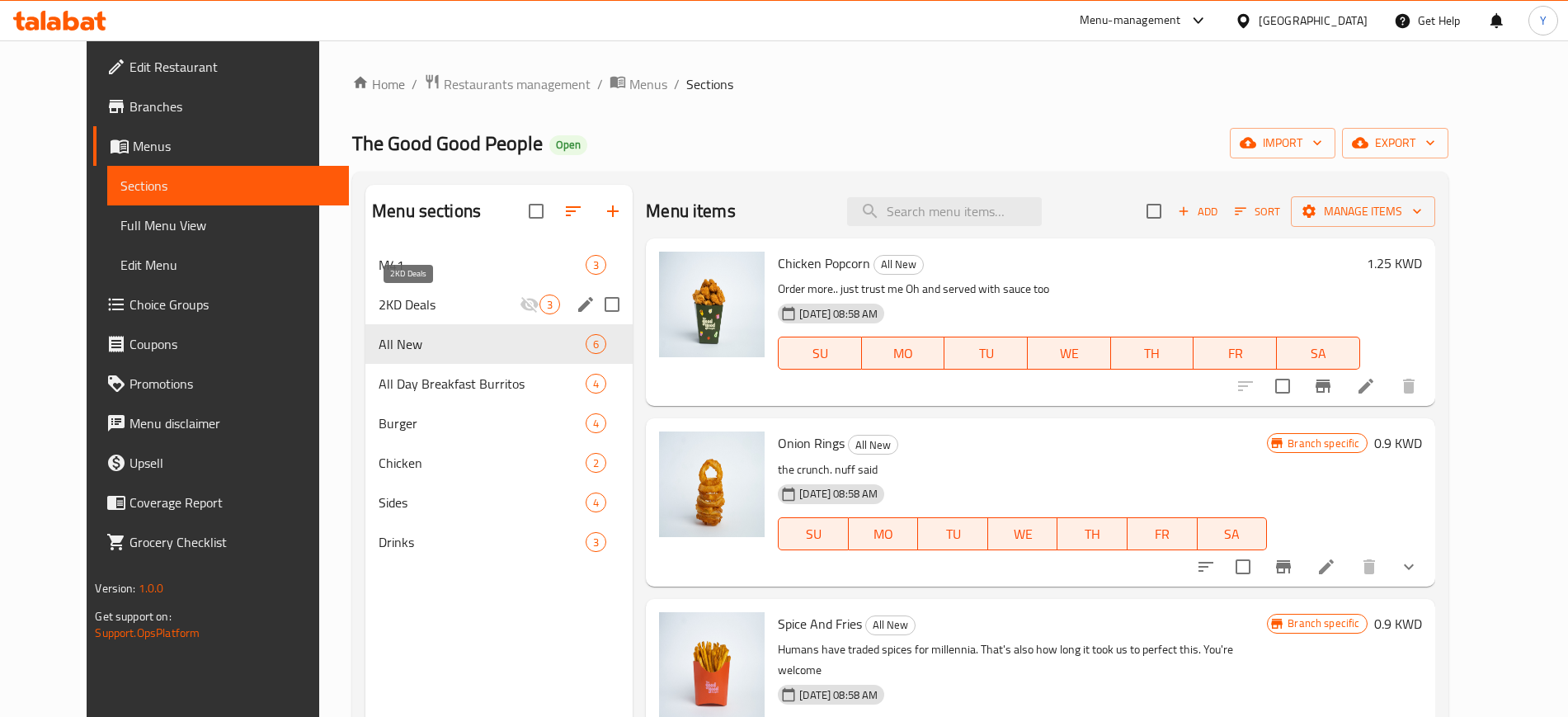
click at [425, 303] on span "2KD Deals" at bounding box center [449, 304] width 141 height 20
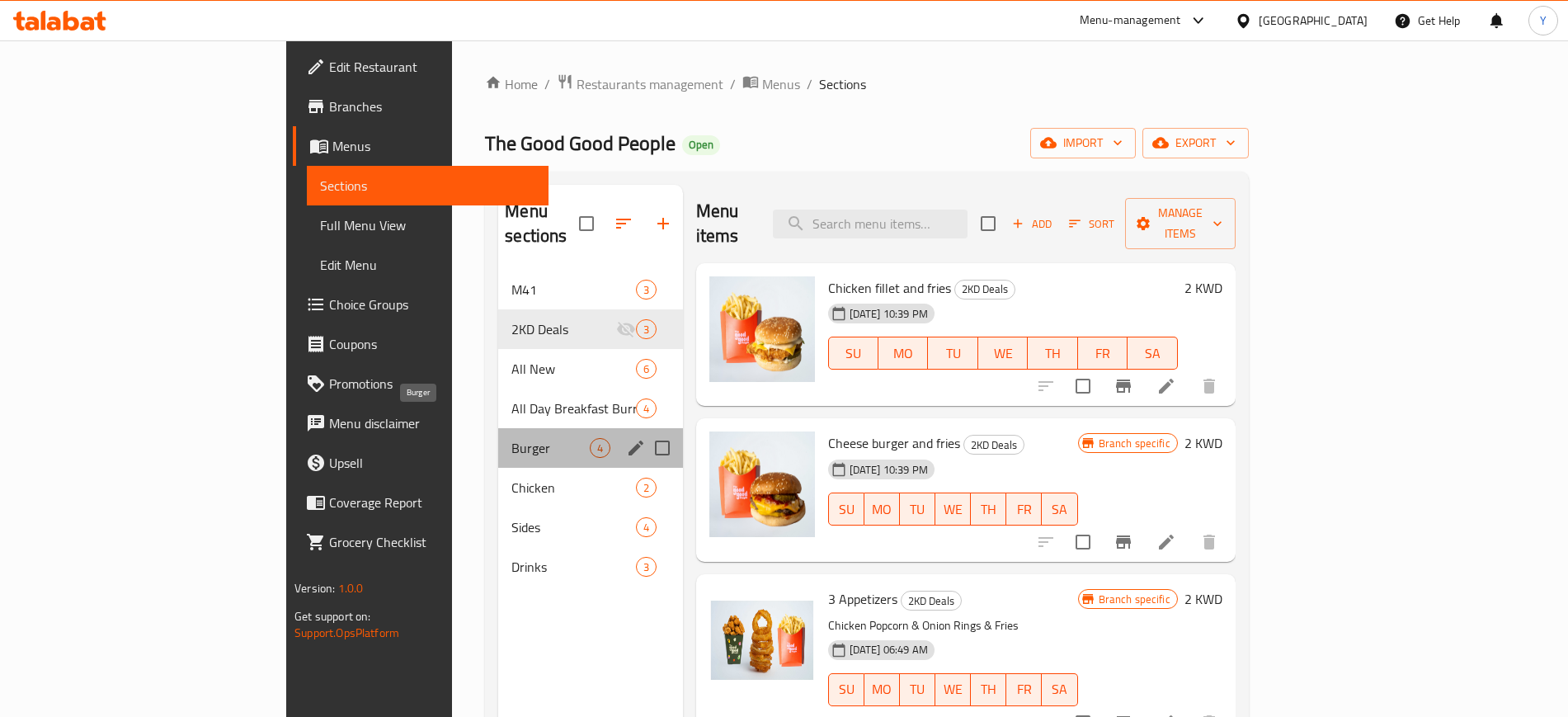
click at [511, 438] on span "Burger" at bounding box center [550, 448] width 77 height 20
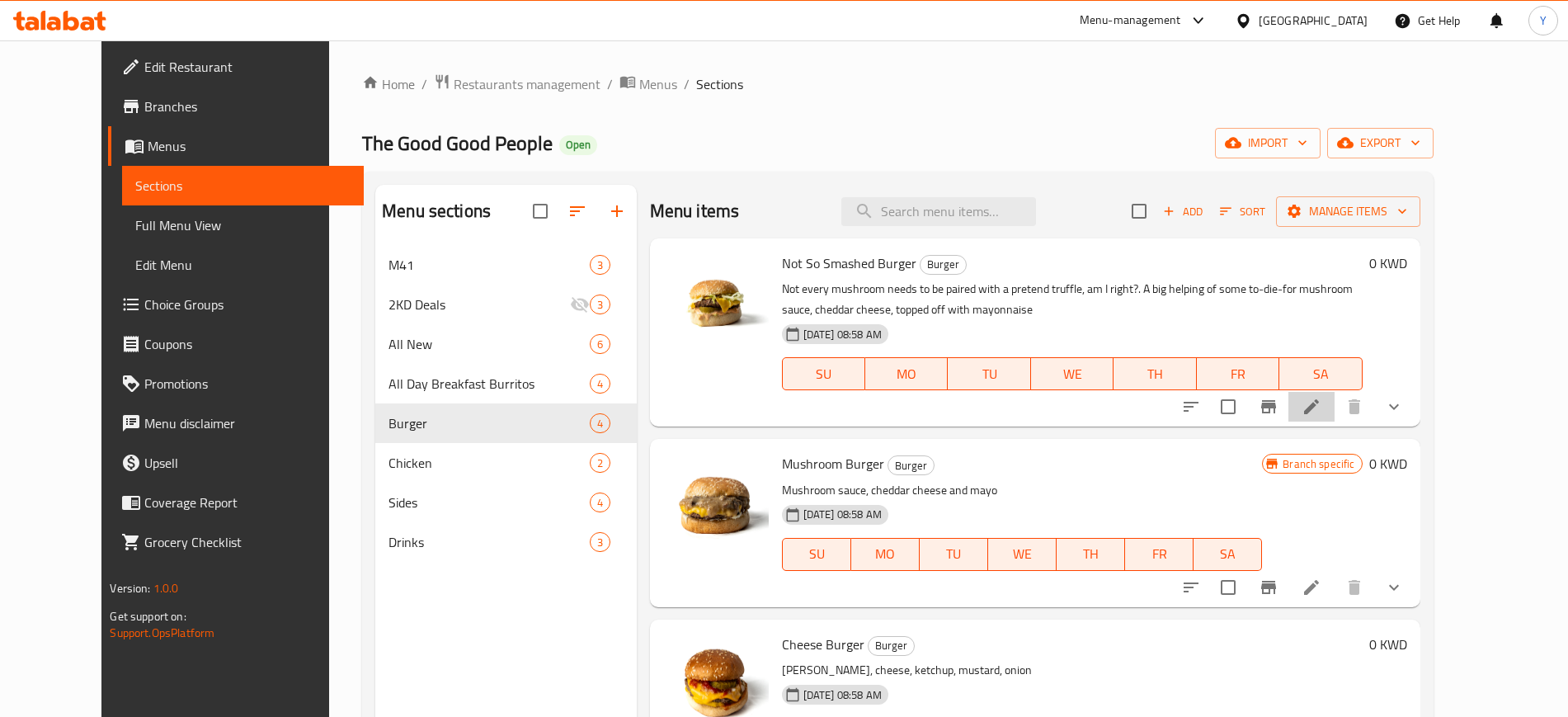
click at [1334, 392] on li at bounding box center [1312, 407] width 47 height 30
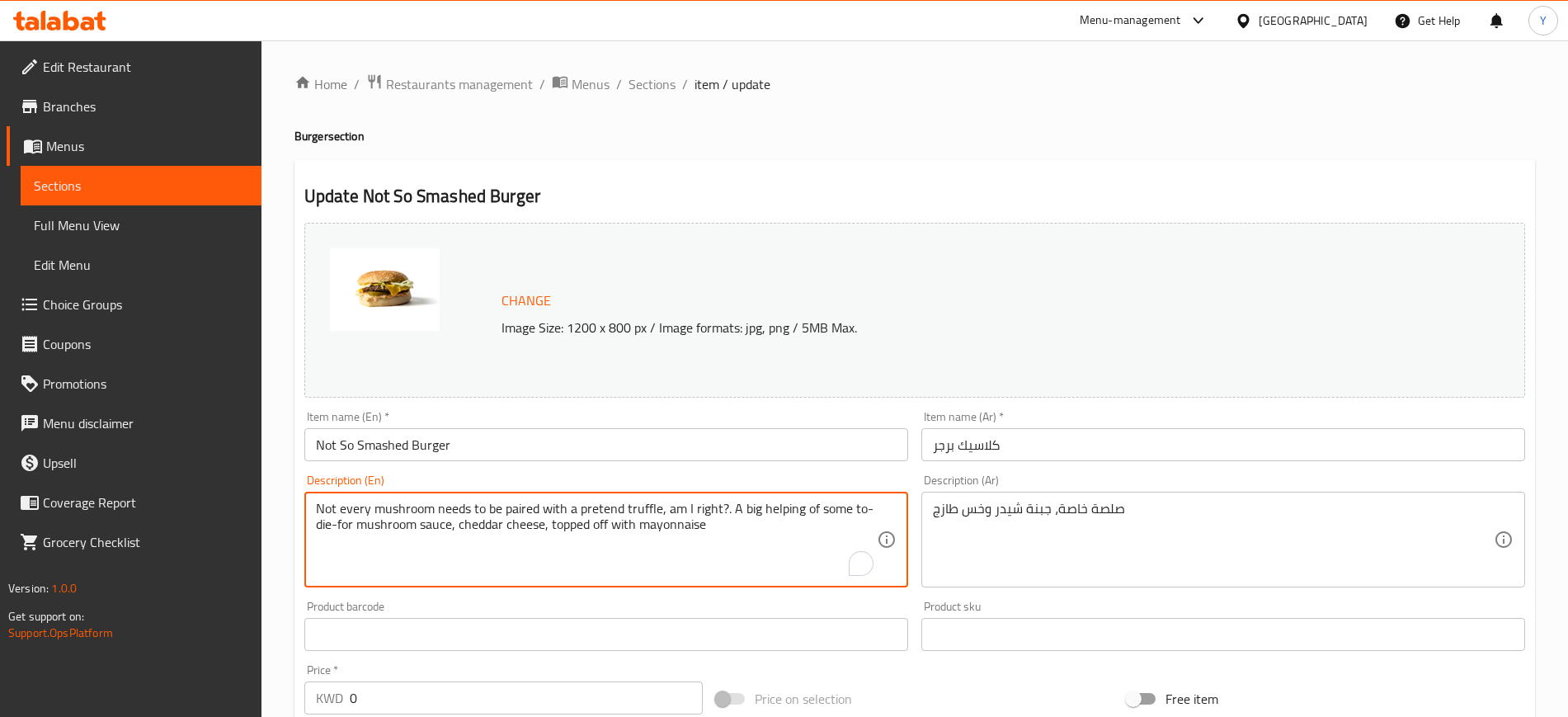
click at [547, 518] on textarea "Not every mushroom needs to be paired with a pretend truffle, am I right?. A bi…" at bounding box center [596, 540] width 561 height 78
paste textarea "OG [PERSON_NAME]. special sauce. cheddar cheese. freshly chopped lettuce. just …"
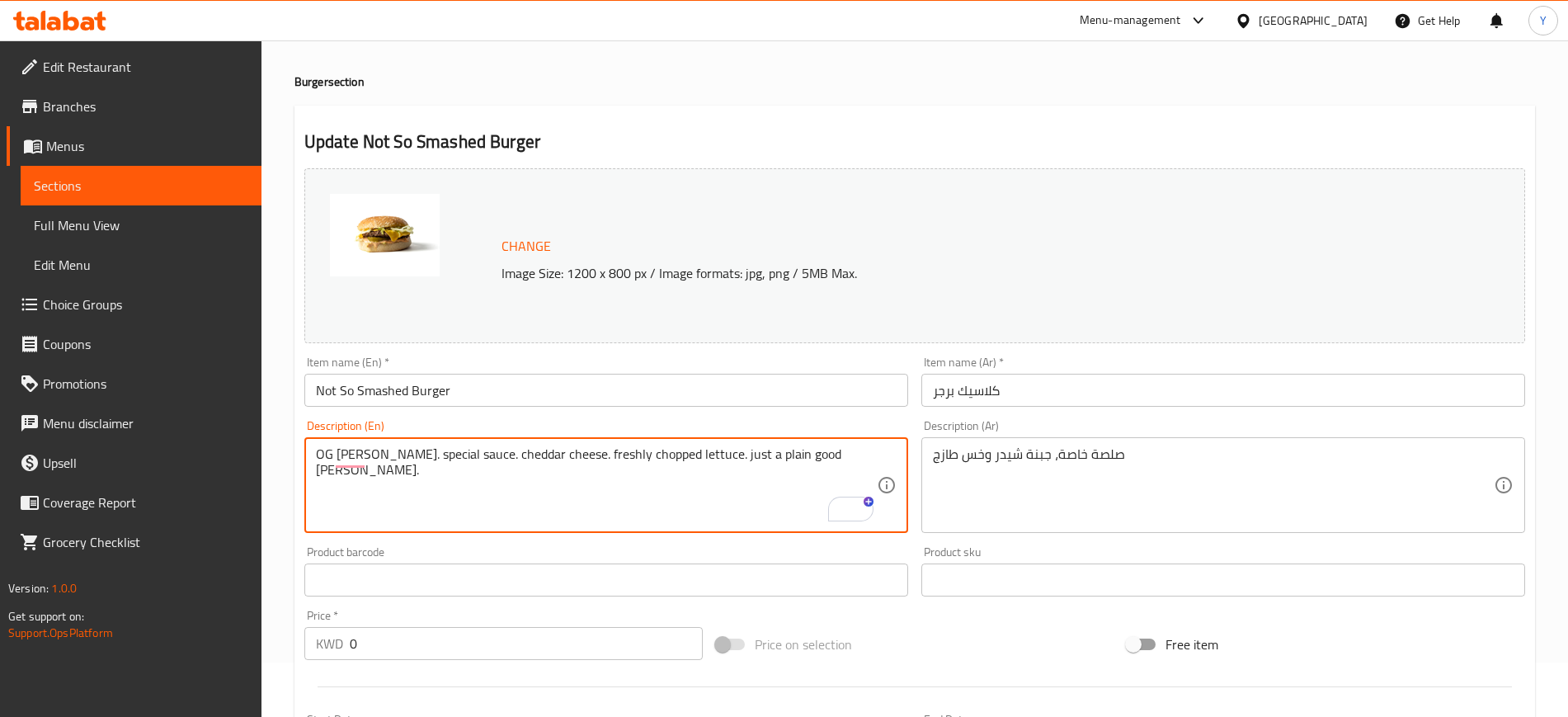
scroll to position [781, 0]
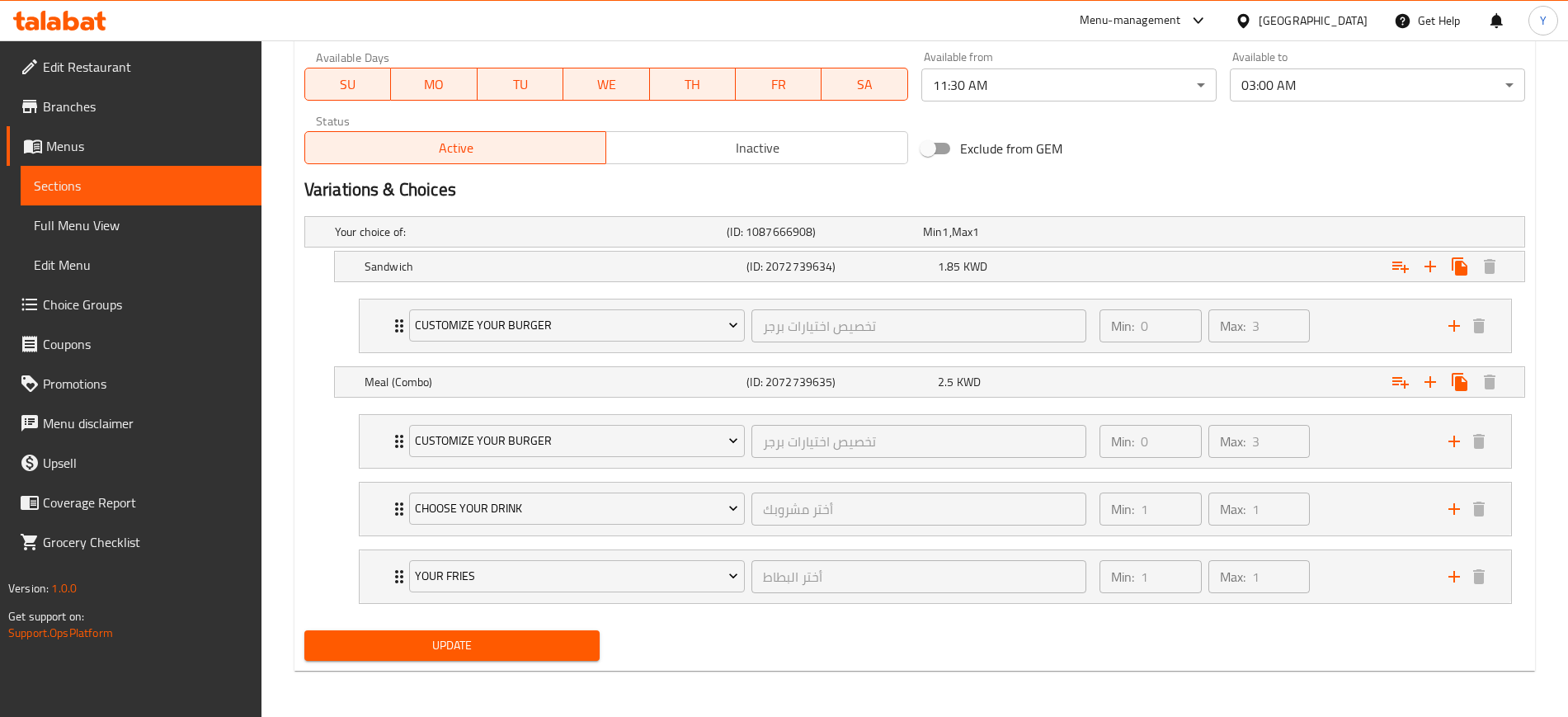
type textarea "OG [PERSON_NAME]. special sauce. cheddar cheese. freshly chopped lettuce. just …"
click at [452, 645] on span "Update" at bounding box center [451, 645] width 269 height 21
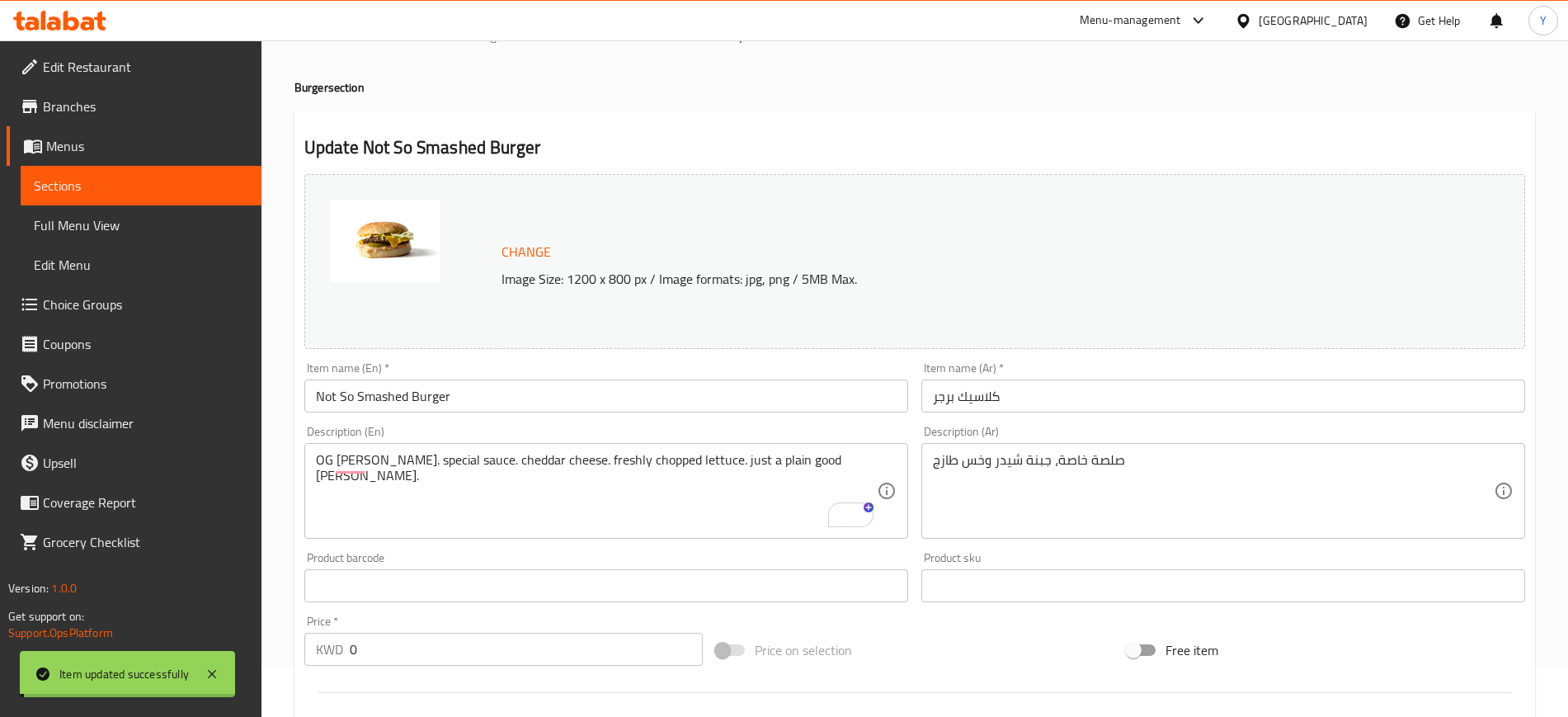
scroll to position [0, 0]
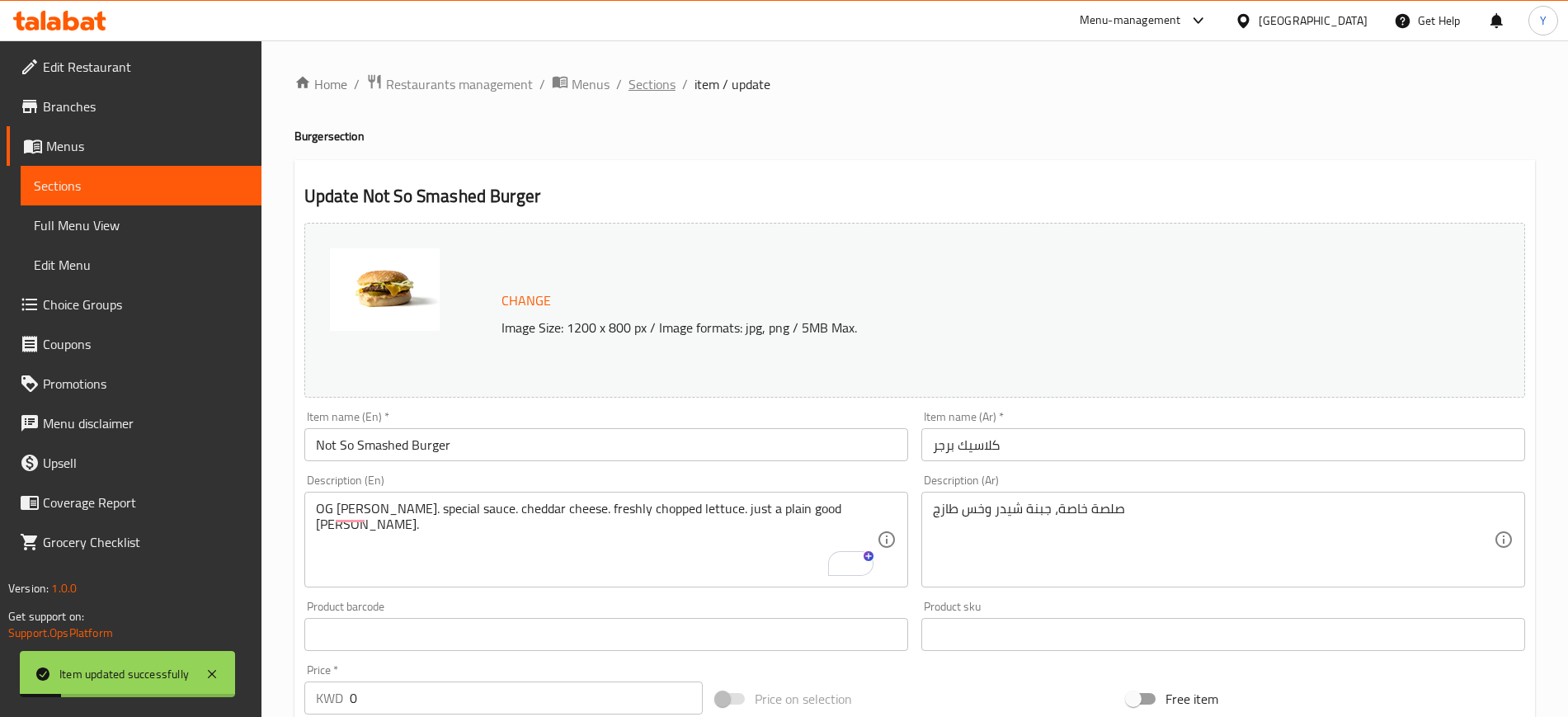
click at [655, 83] on span "Sections" at bounding box center [652, 84] width 47 height 20
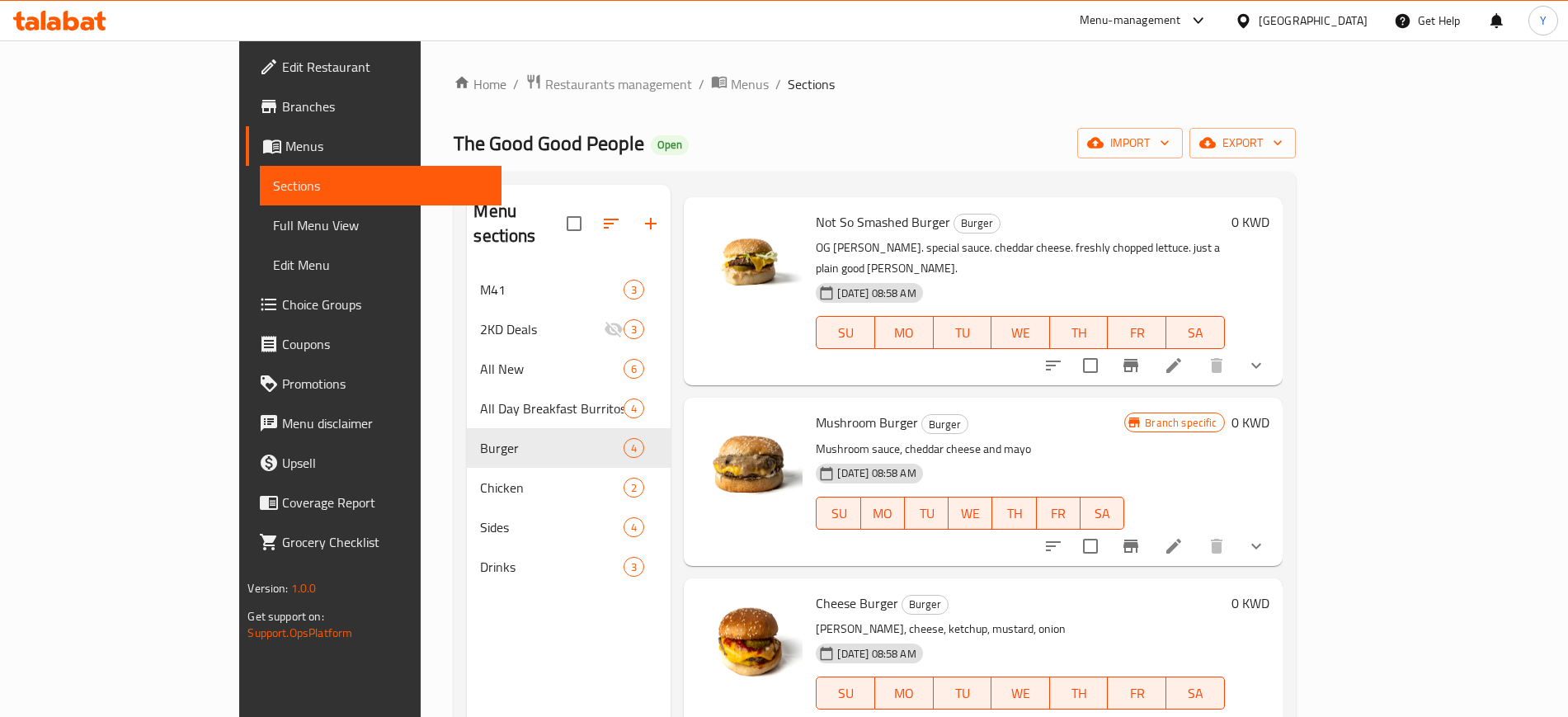
scroll to position [46, 0]
